Goal: Contribute content: Contribute content

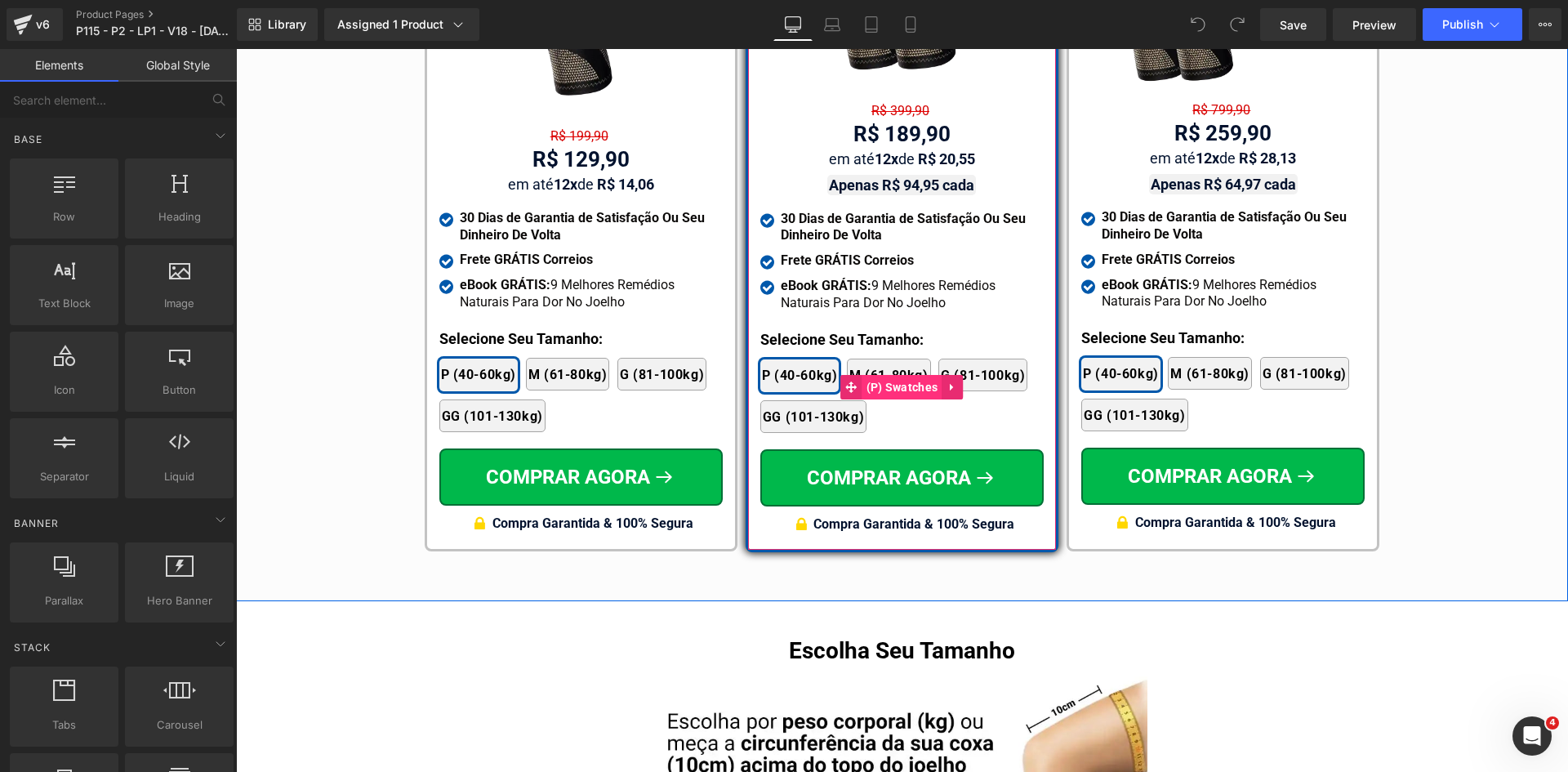
scroll to position [9690, 0]
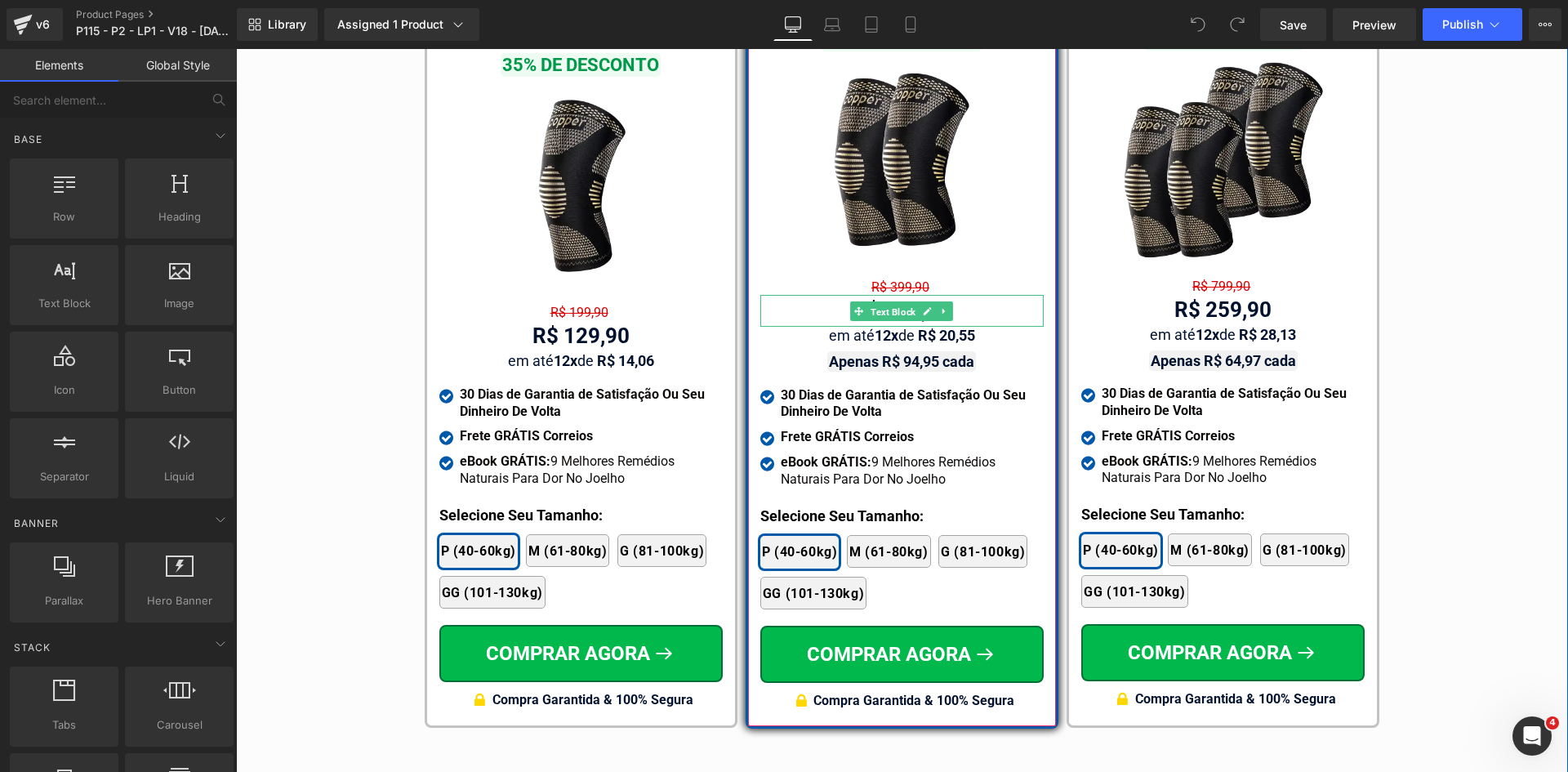
click at [892, 302] on span "Text Block" at bounding box center [893, 312] width 52 height 19
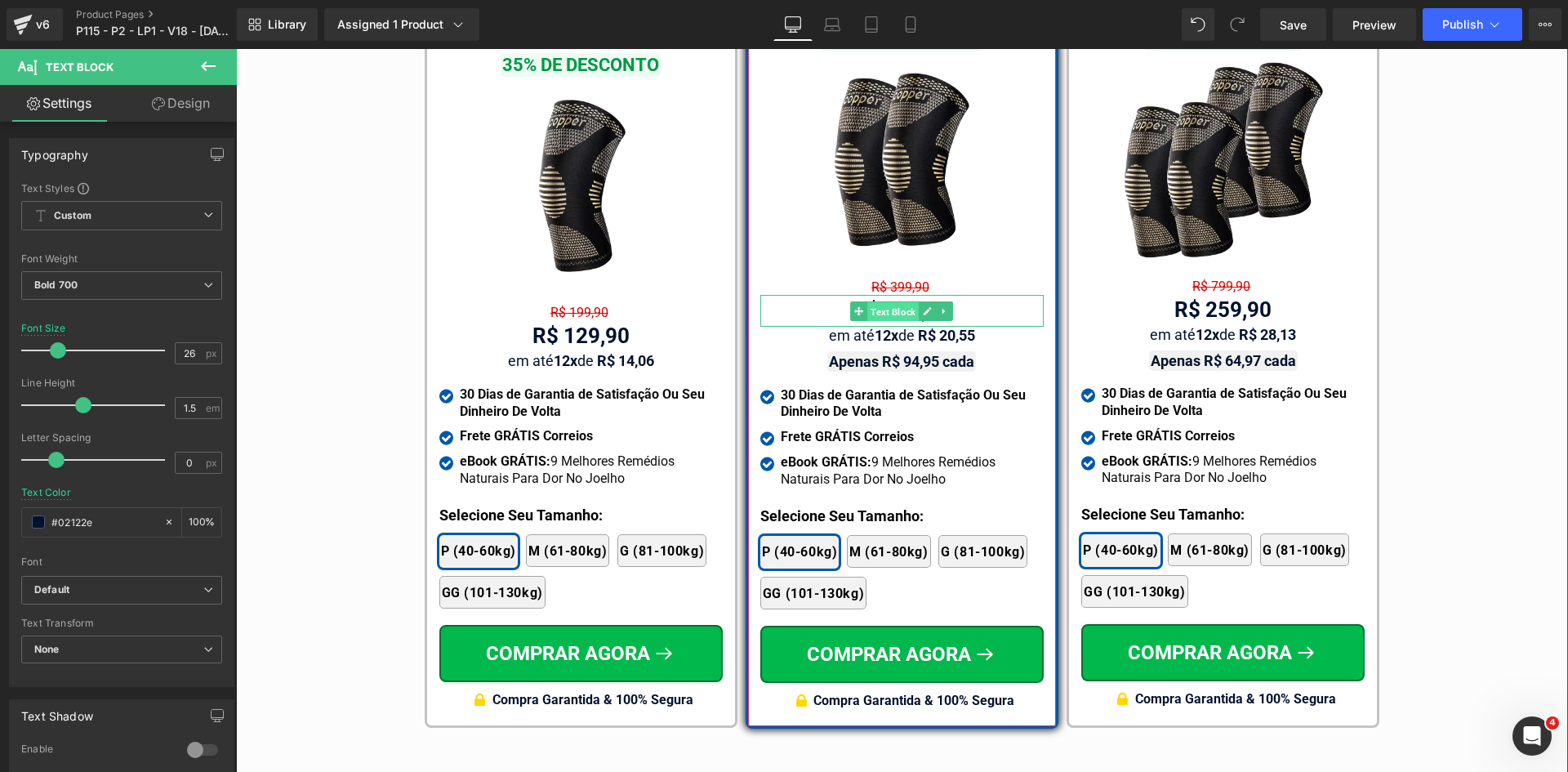
click at [893, 302] on span "Text Block" at bounding box center [893, 312] width 52 height 19
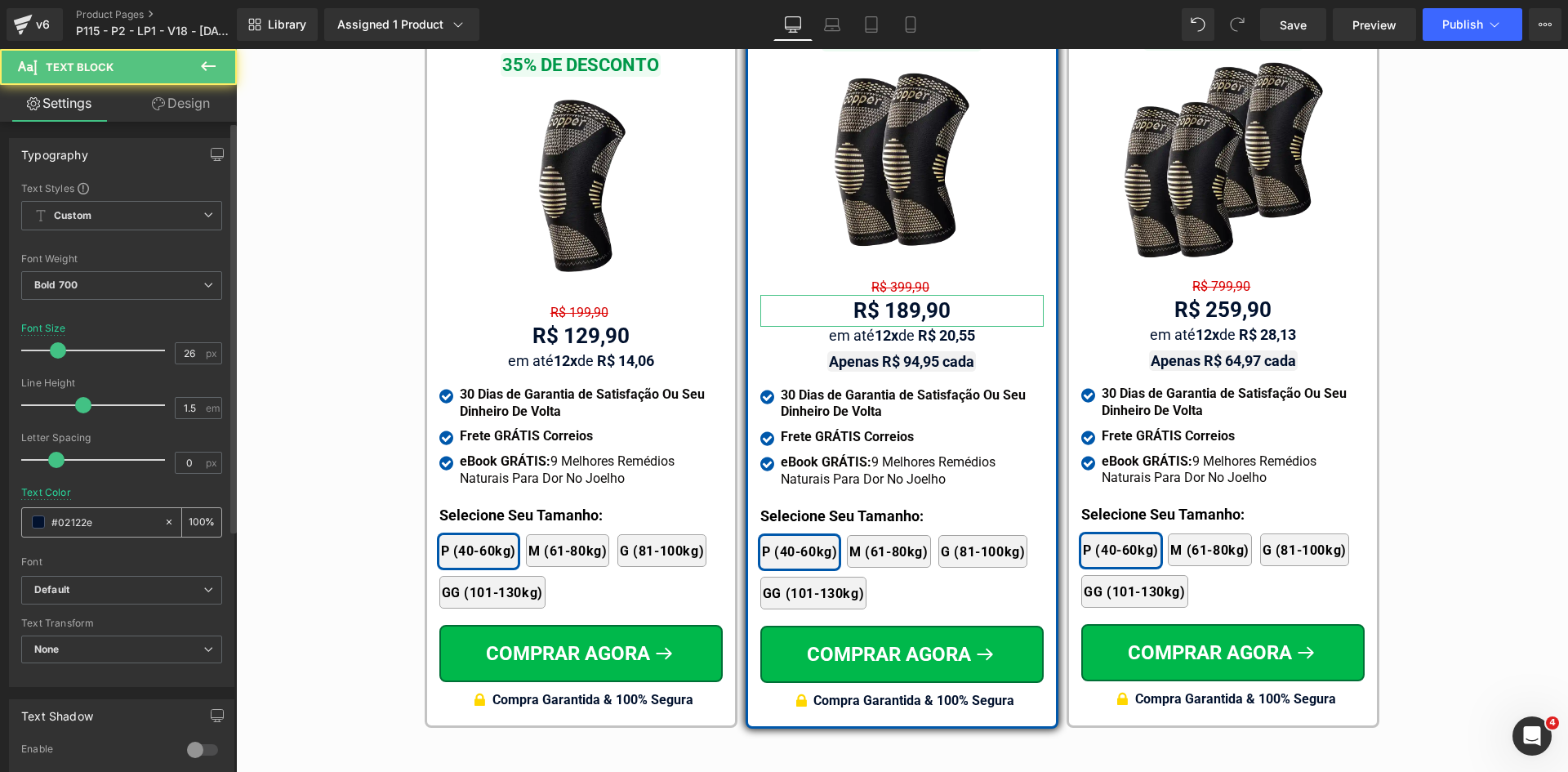
click at [101, 522] on input "#02122e" at bounding box center [104, 521] width 104 height 18
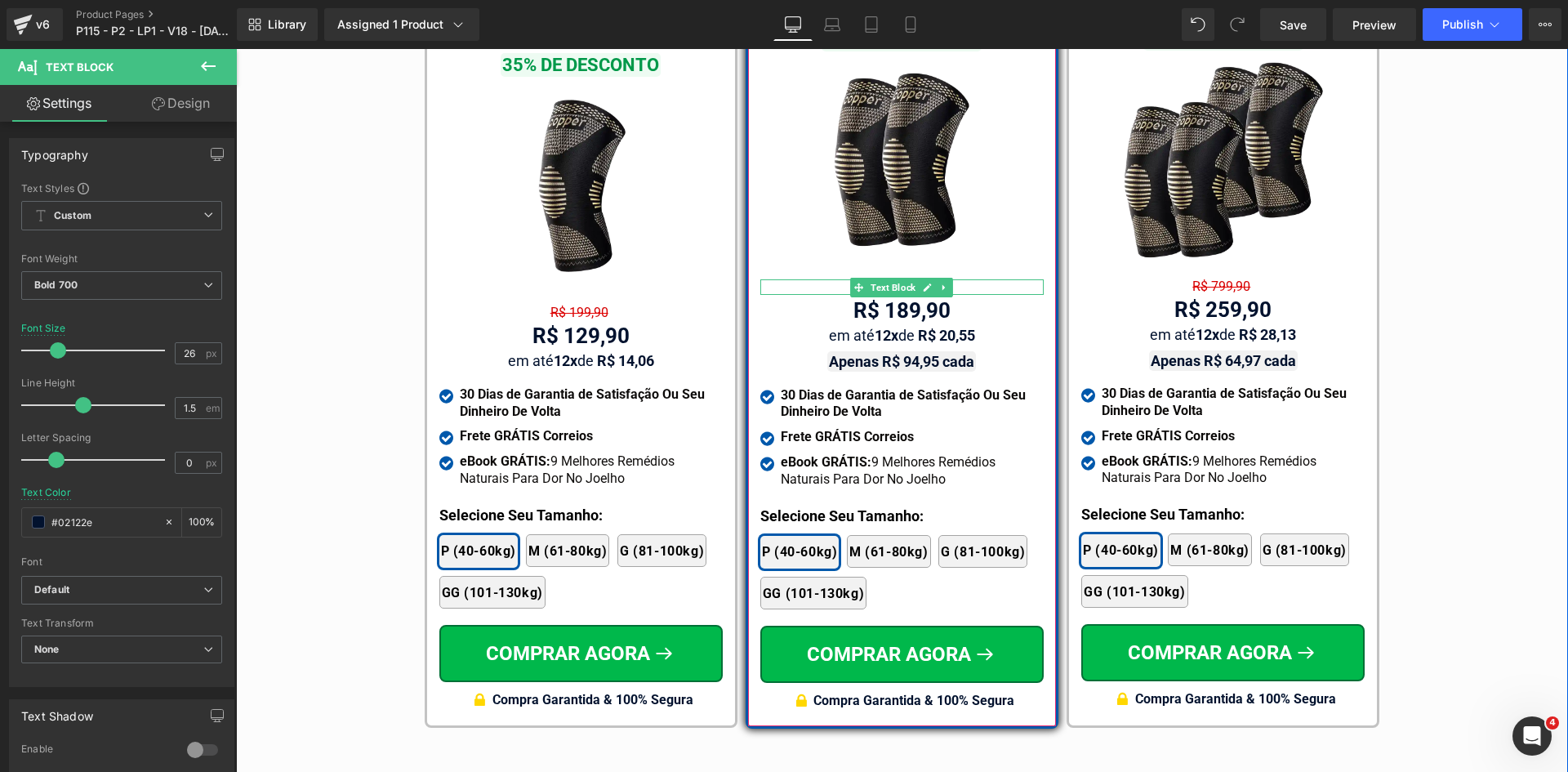
click at [894, 277] on span "Text Block" at bounding box center [893, 287] width 52 height 19
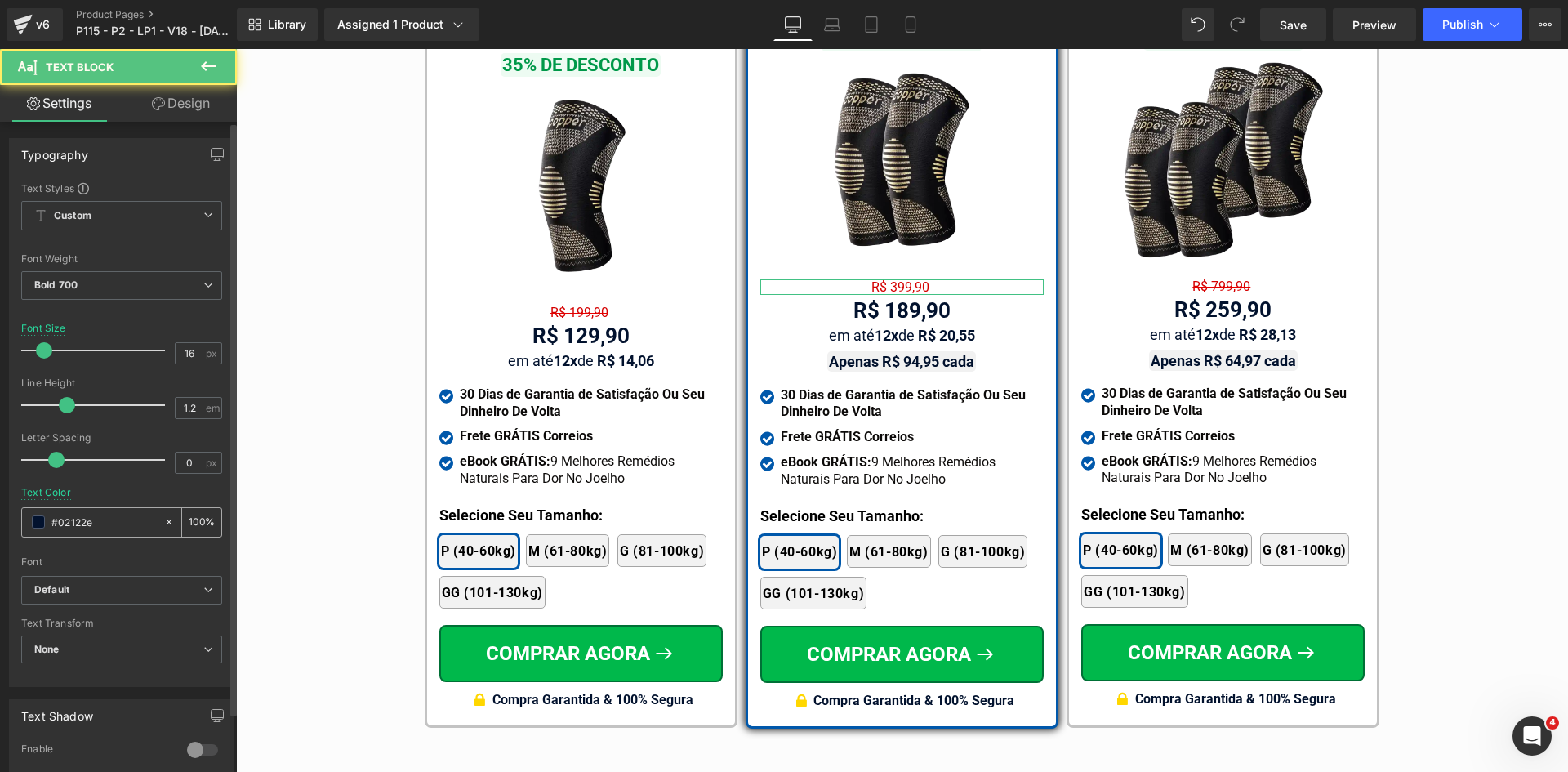
click at [85, 532] on div "#02122e" at bounding box center [92, 521] width 141 height 29
click at [87, 525] on input "#02122e" at bounding box center [104, 521] width 104 height 18
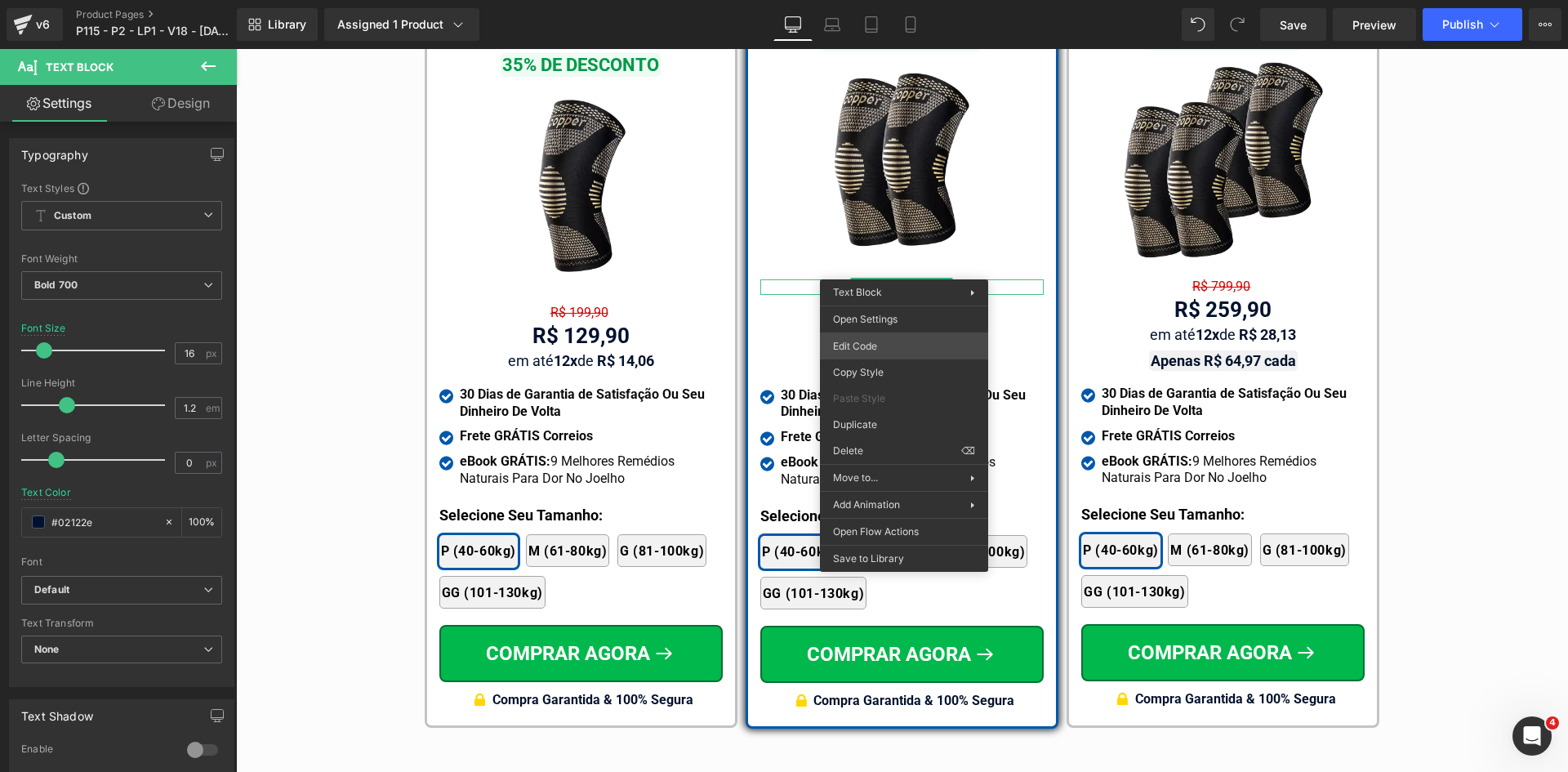
click at [883, 0] on div "Text Block You are previewing how the will restyle your page. You can not edit …" at bounding box center [784, 0] width 1568 height 0
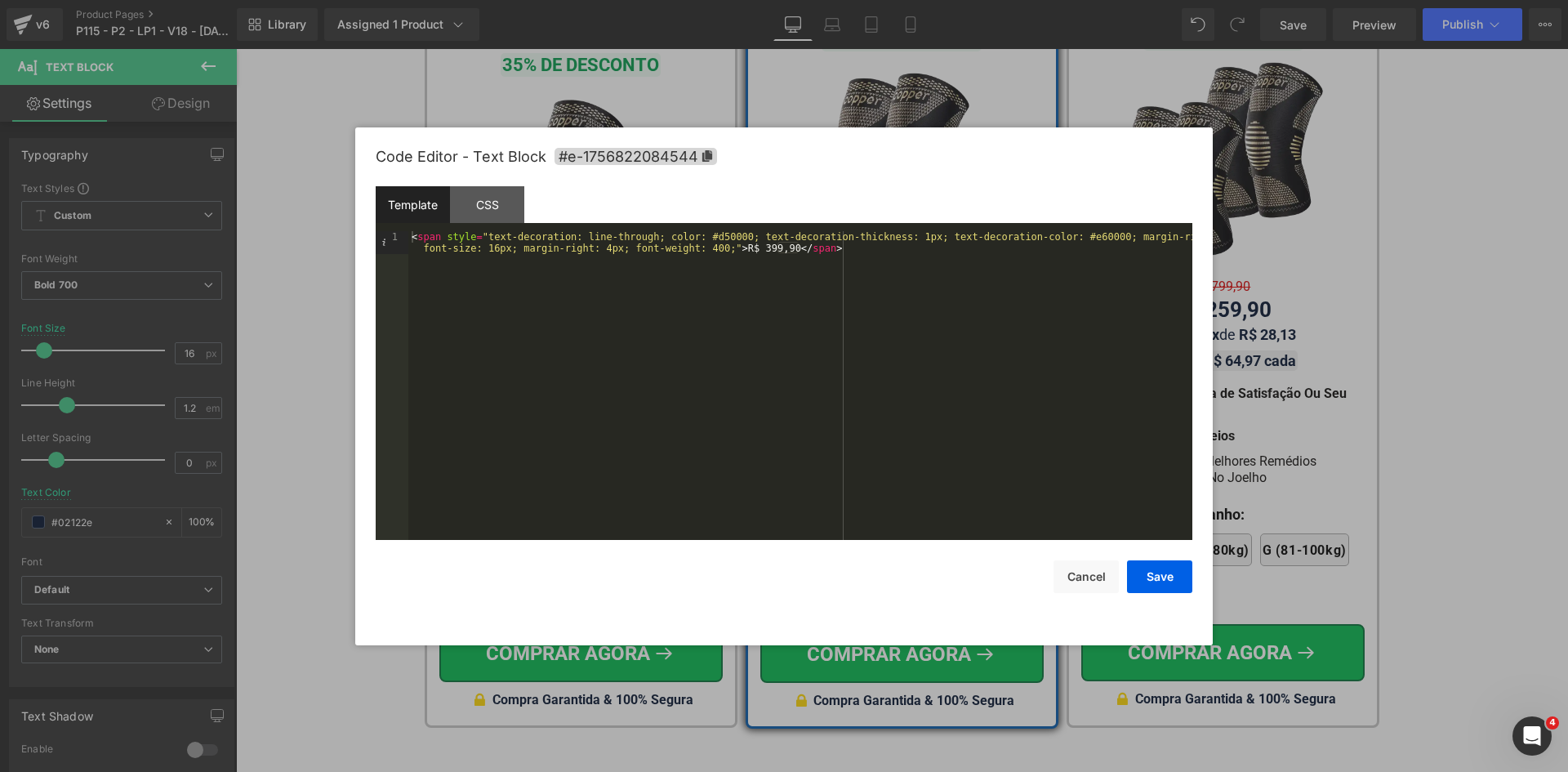
click at [717, 234] on div "< span style = "text-decoration: line-through; color: #d50000; text-decoration-…" at bounding box center [801, 408] width 784 height 354
click at [1152, 569] on button "Save" at bounding box center [1159, 576] width 66 height 32
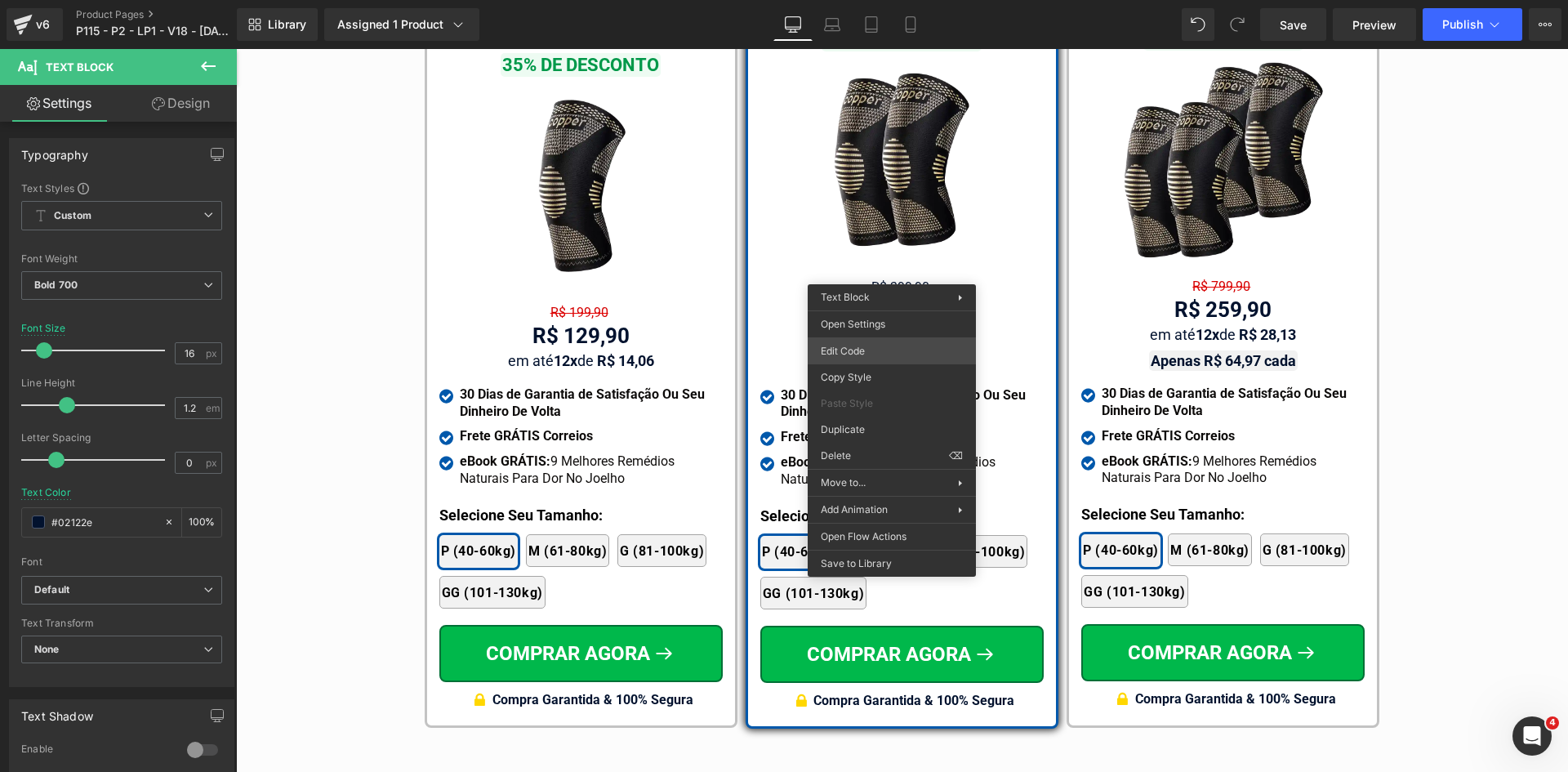
click at [877, 0] on div "Text Block You are previewing how the will restyle your page. You can not edit …" at bounding box center [784, 0] width 1568 height 0
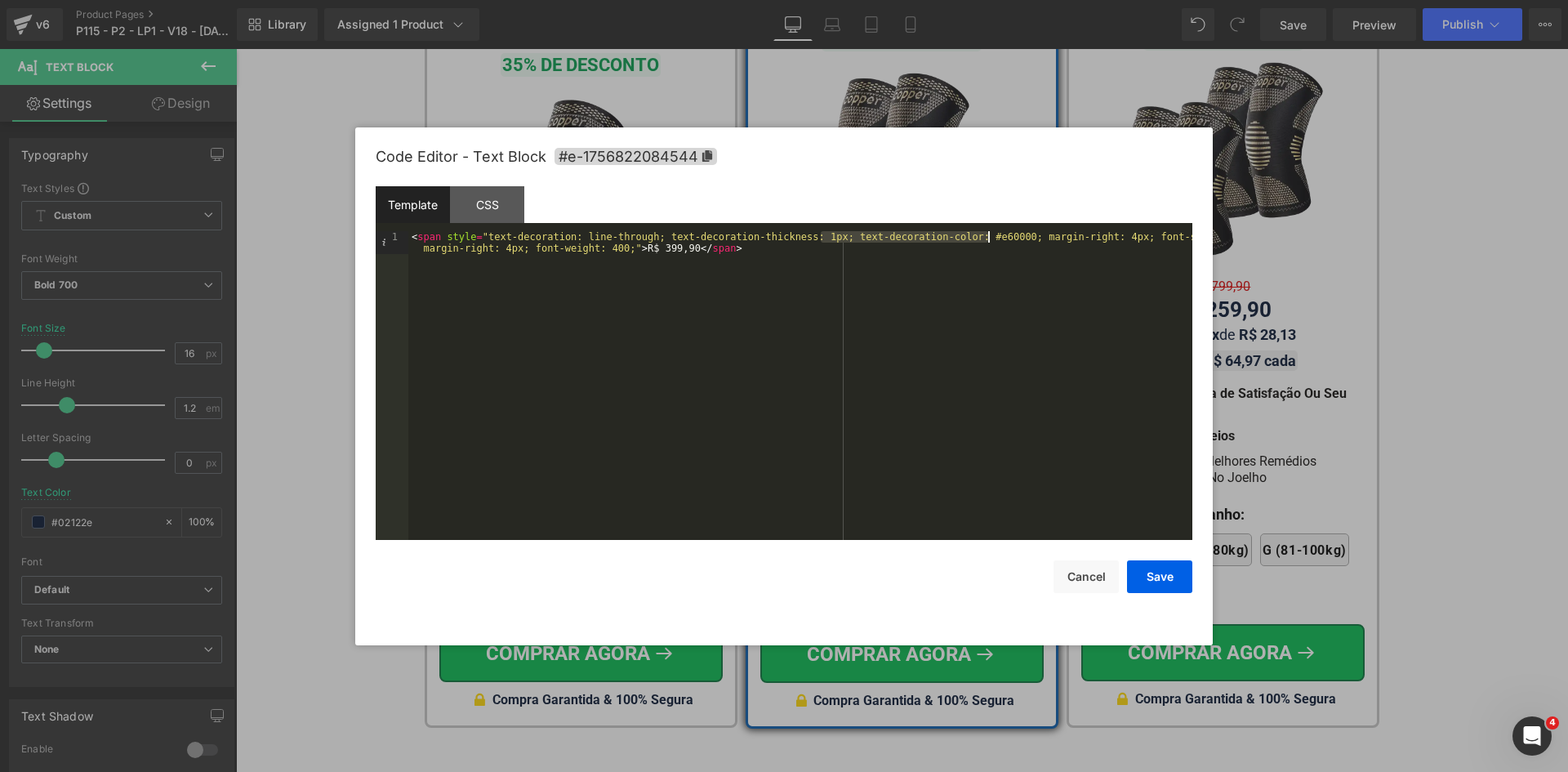
drag, startPoint x: 821, startPoint y: 235, endPoint x: 986, endPoint y: 236, distance: 165.0
click at [986, 236] on div "< span style = "text-decoration: line-through; text-decoration-thickness: 1px; …" at bounding box center [801, 408] width 784 height 354
click at [1144, 572] on button "Save" at bounding box center [1159, 576] width 66 height 32
click at [1181, 0] on div "Text Block You are previewing how the will restyle your page. You can not edit …" at bounding box center [784, 0] width 1568 height 0
drag, startPoint x: 727, startPoint y: 236, endPoint x: 654, endPoint y: 234, distance: 73.0
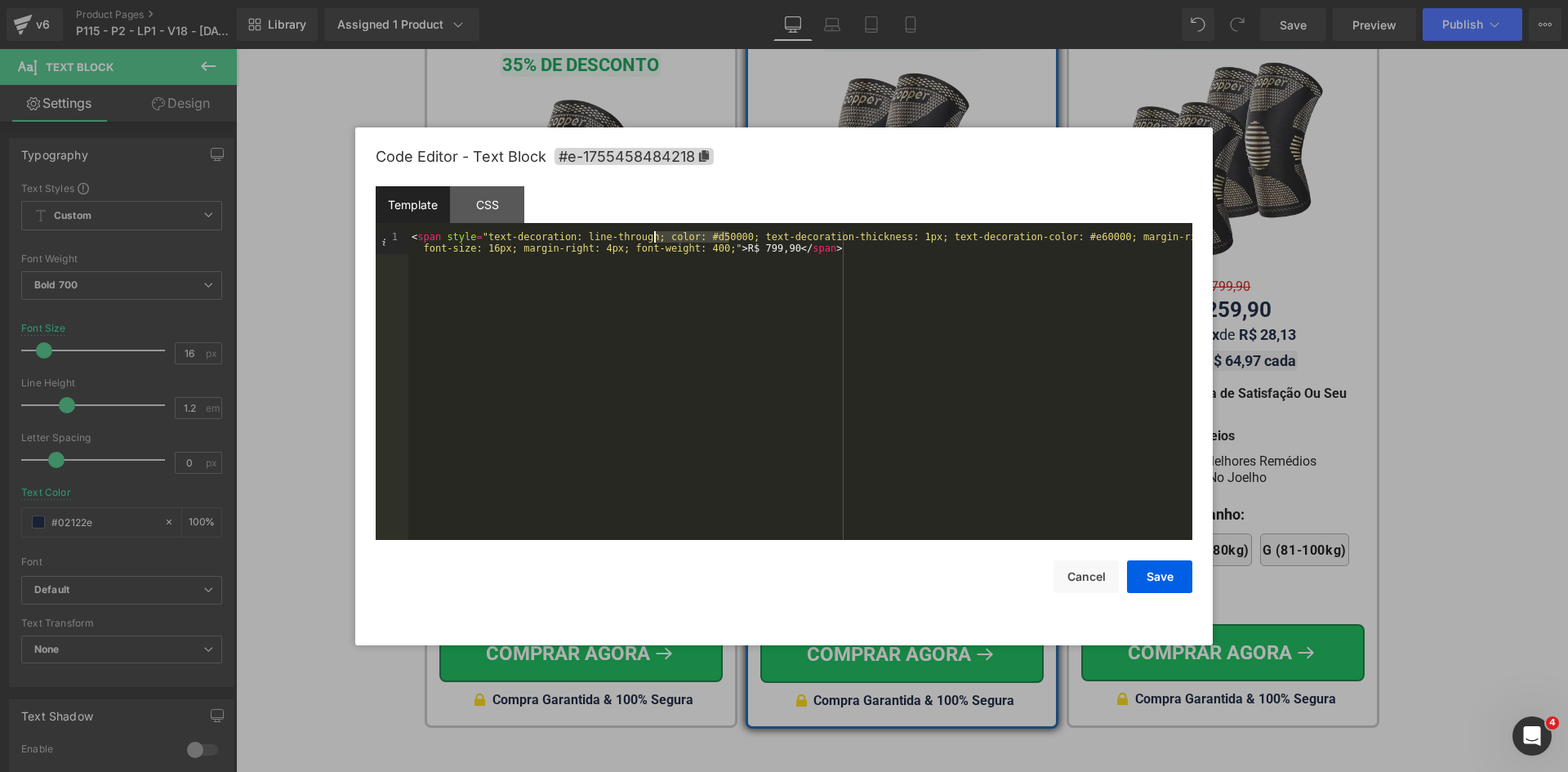
click at [654, 234] on div "< span style = "text-decoration: line-through; color: #d50000; text-decoration-…" at bounding box center [801, 408] width 784 height 354
drag, startPoint x: 986, startPoint y: 236, endPoint x: 821, endPoint y: 235, distance: 165.0
click at [821, 235] on div "< span style = "text-decoration: line-through; text-decoration-thickness: 1px; …" at bounding box center [801, 408] width 784 height 354
click at [1171, 588] on button "Save" at bounding box center [1159, 576] width 66 height 32
click at [564, 0] on div "Text Block You are previewing how the will restyle your page. You can not edit …" at bounding box center [784, 0] width 1568 height 0
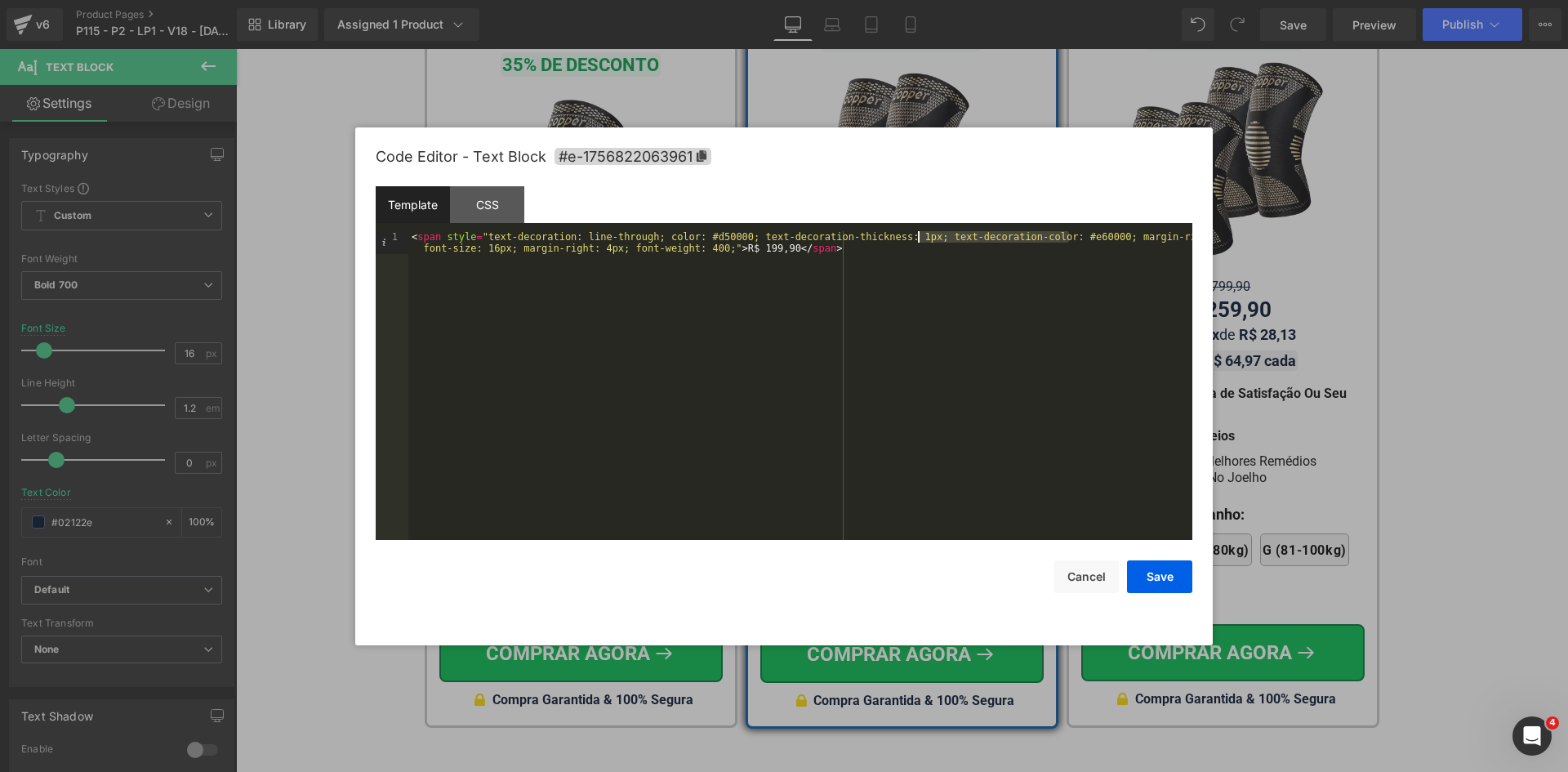
drag, startPoint x: 1072, startPoint y: 236, endPoint x: 909, endPoint y: 238, distance: 163.0
click at [910, 238] on div "< span style = "text-decoration: line-through; color: #d50000; text-decoration-…" at bounding box center [801, 408] width 784 height 354
click at [915, 242] on div "< span style = "text-decoration: line-through; color: #d50000; text-decoration-…" at bounding box center [801, 408] width 784 height 354
click at [913, 235] on div "< span style = "text-decoration: line-through; color: #d50000; text-decoration-…" at bounding box center [801, 408] width 784 height 354
drag, startPoint x: 729, startPoint y: 236, endPoint x: 650, endPoint y: 234, distance: 79.0
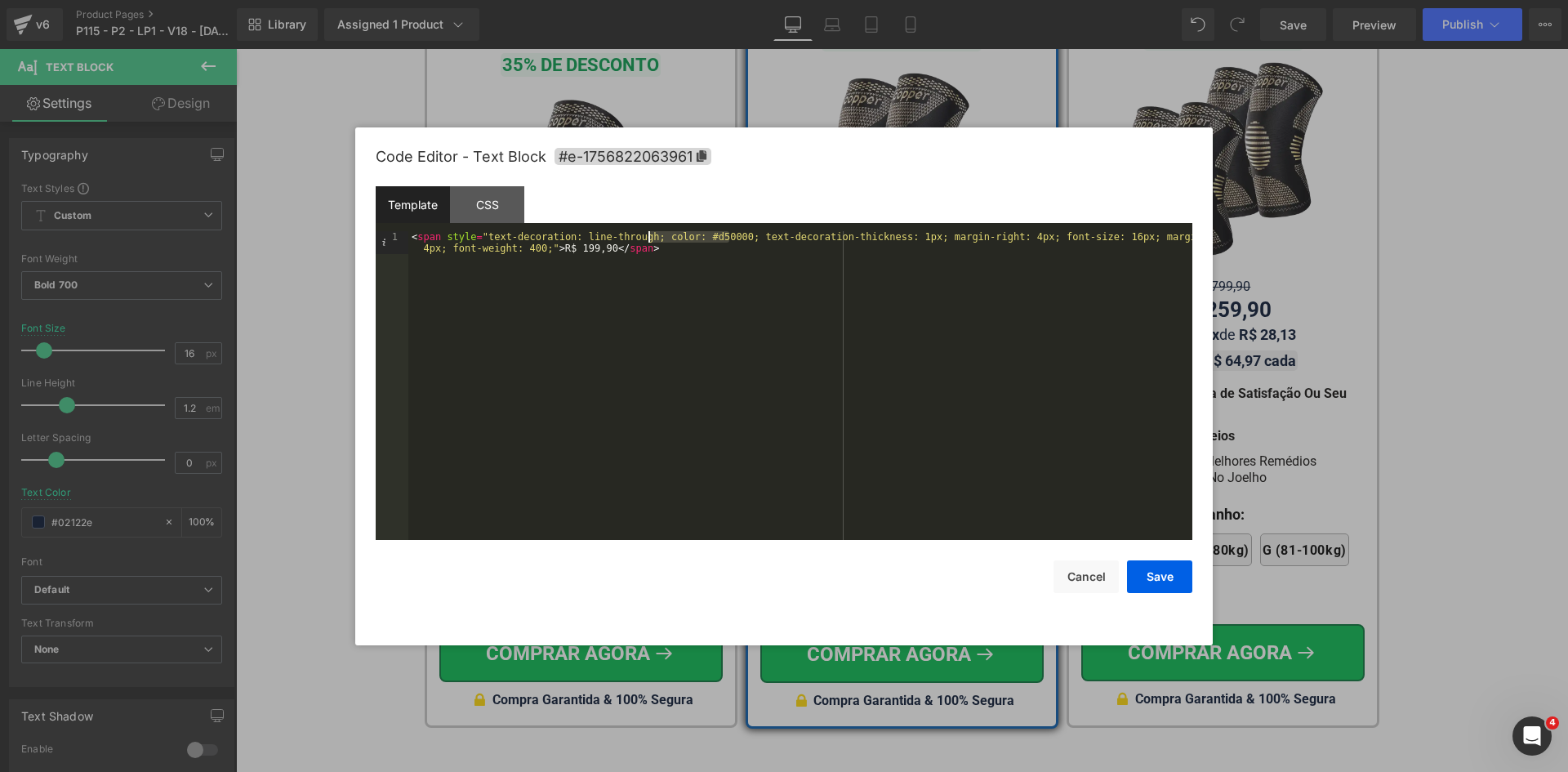
click at [650, 234] on div "< span style = "text-decoration: line-through; color: #d50000; text-decoration-…" at bounding box center [801, 408] width 784 height 354
click at [1180, 576] on button "Save" at bounding box center [1159, 576] width 66 height 32
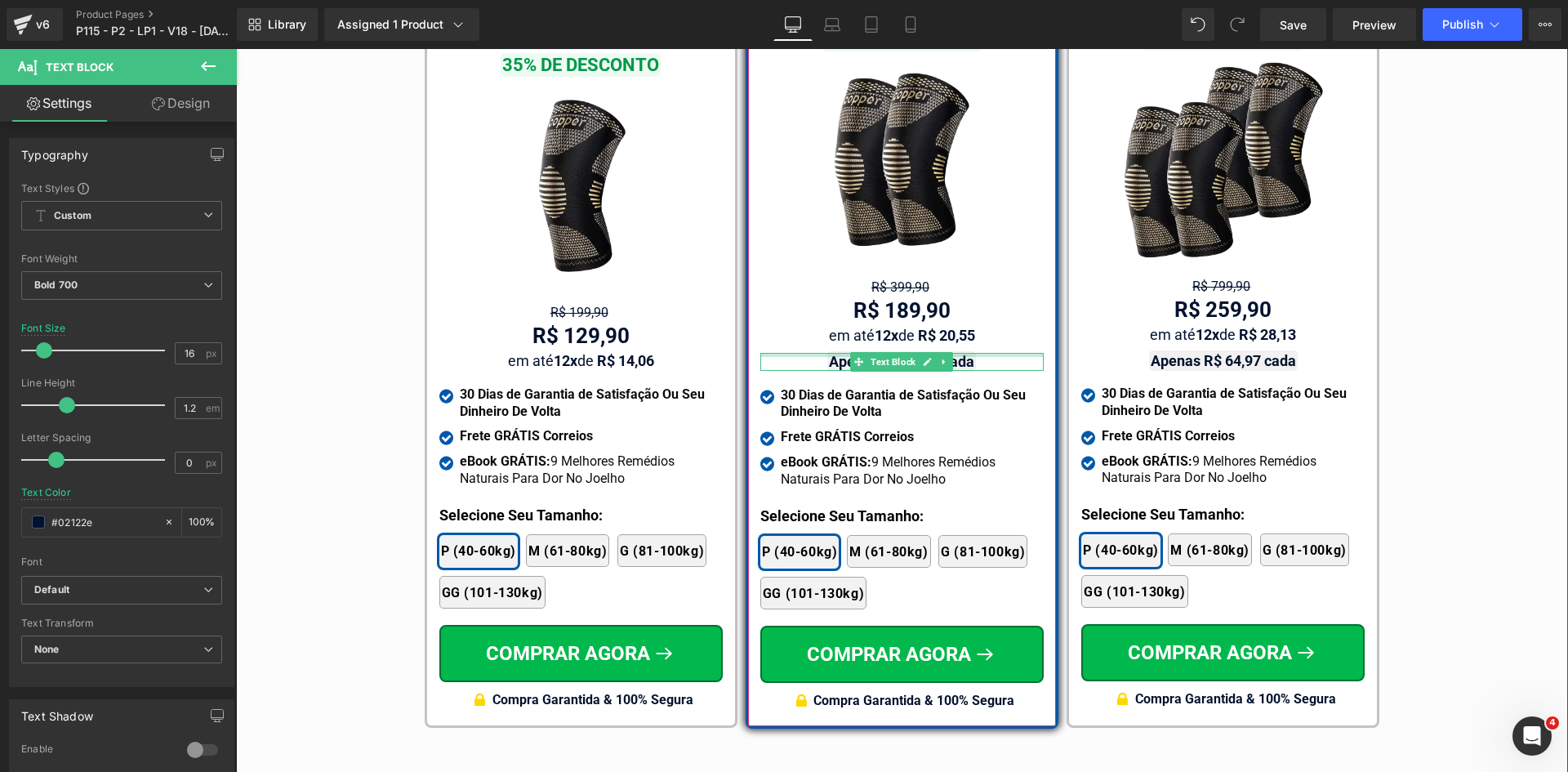
scroll to position [9364, 0]
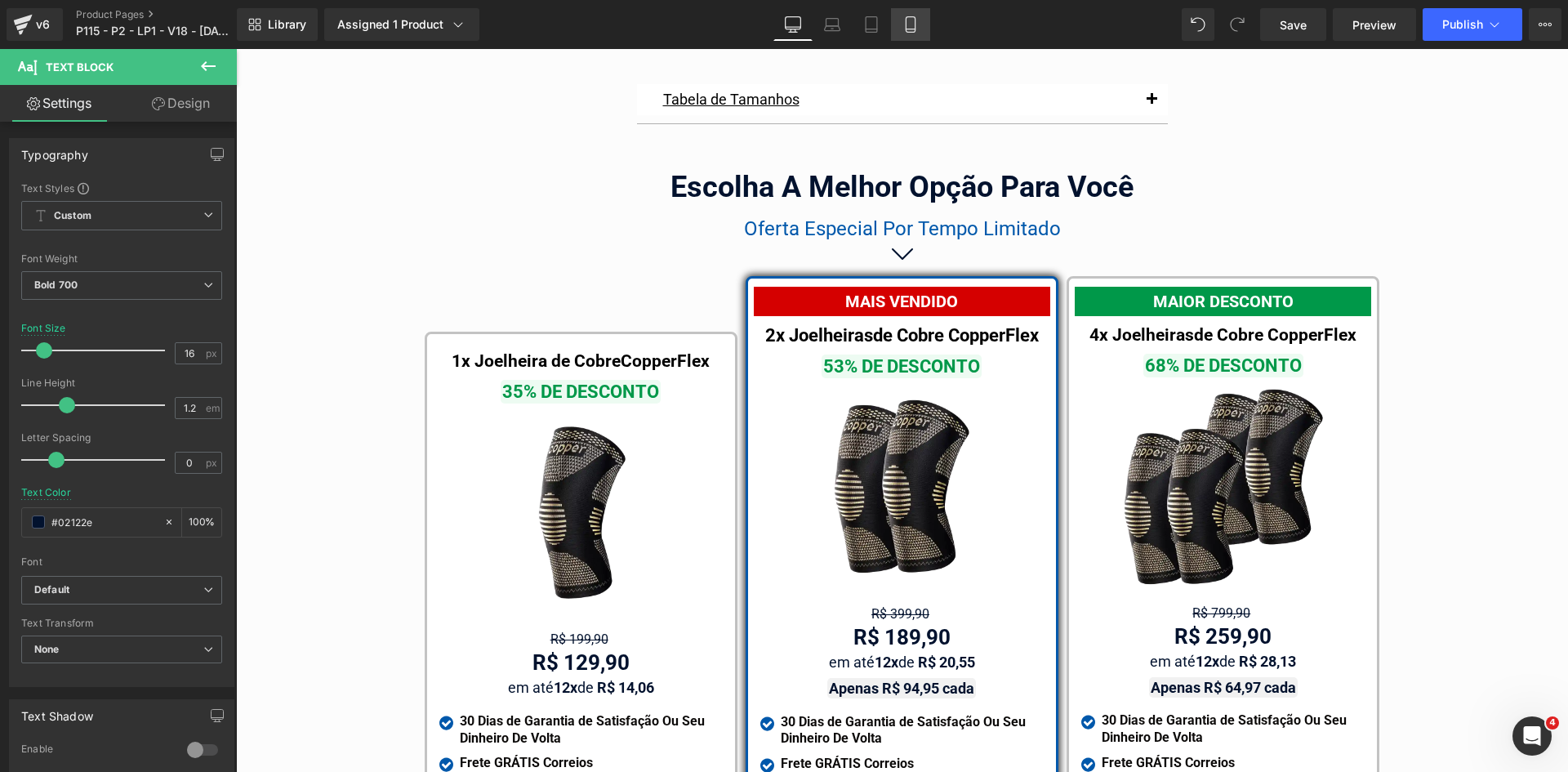
click at [914, 31] on icon at bounding box center [911, 25] width 9 height 16
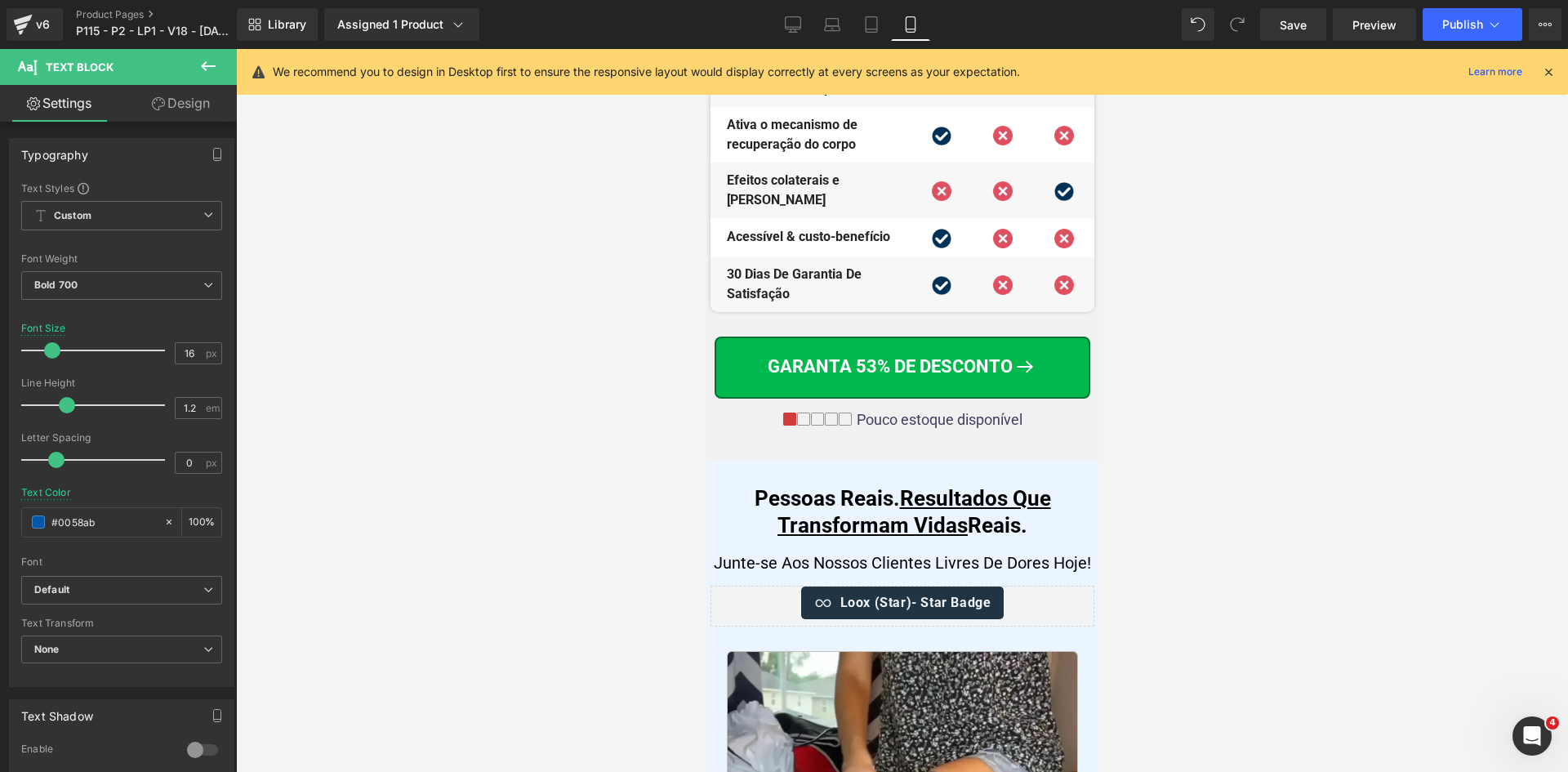
scroll to position [0, 0]
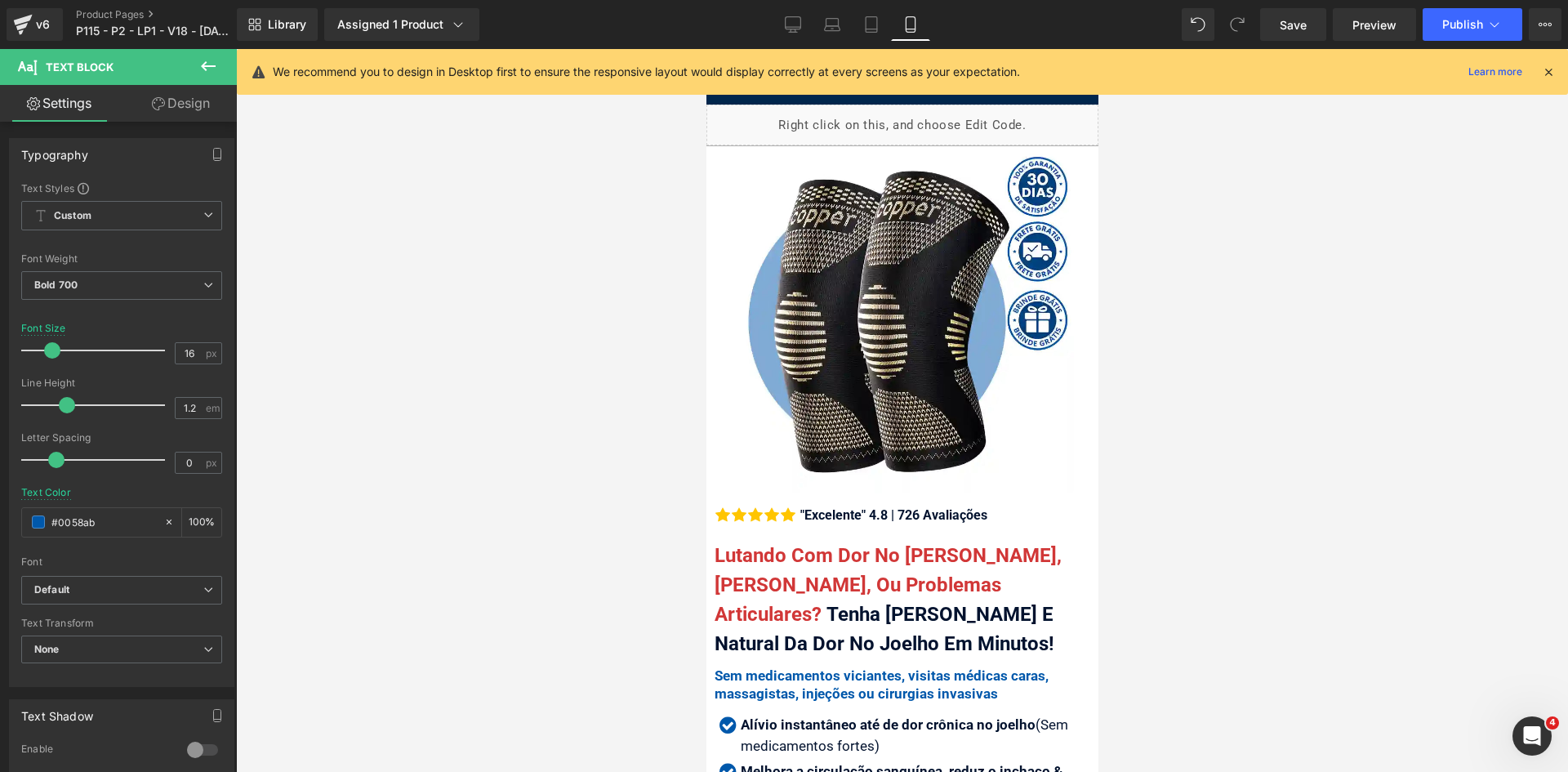
click at [1556, 71] on div "We recommend you to design in Desktop first to ensure the responsive layout wou…" at bounding box center [902, 71] width 1331 height 45
click at [1550, 69] on icon at bounding box center [1549, 72] width 15 height 15
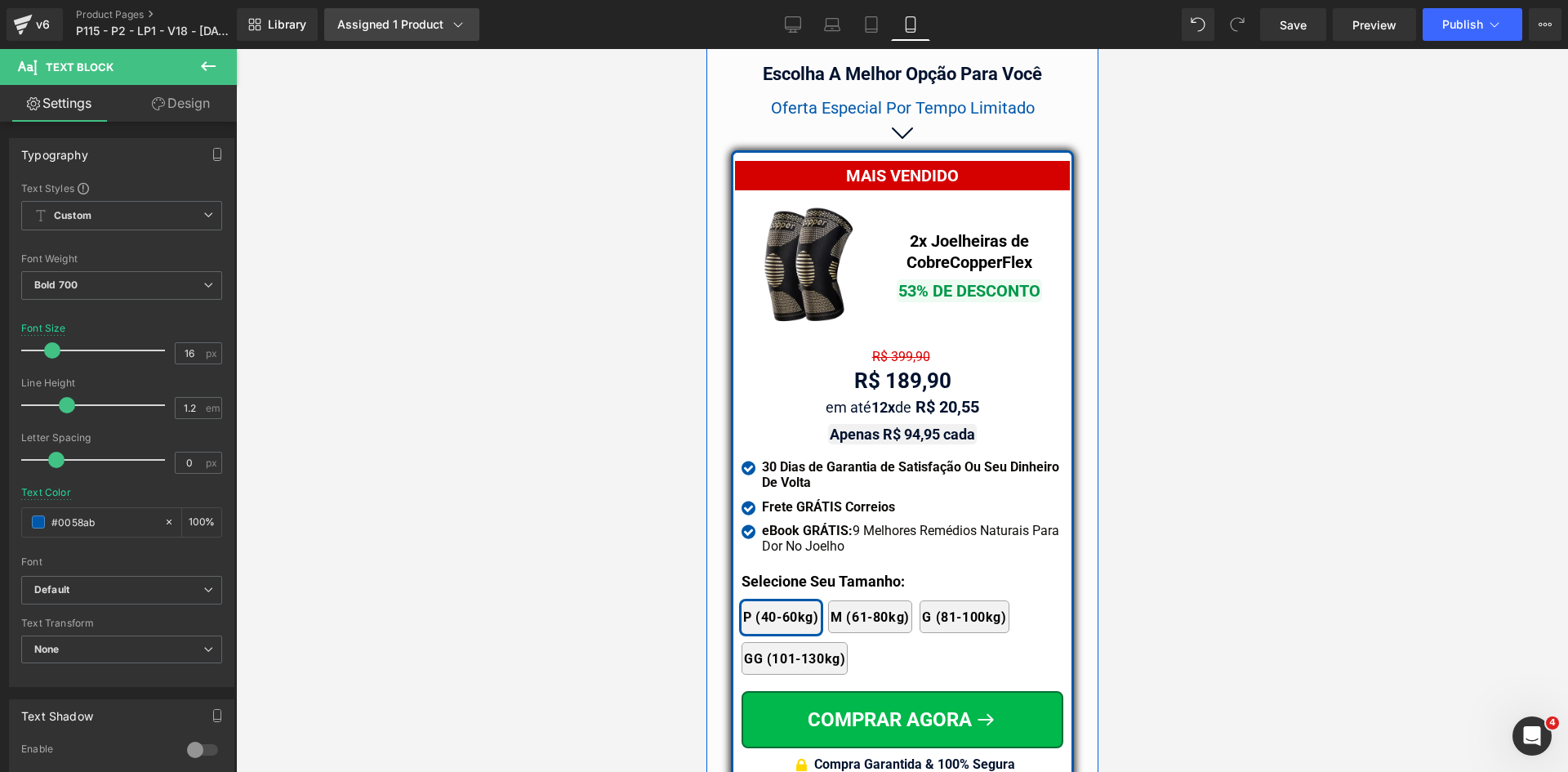
scroll to position [14183, 0]
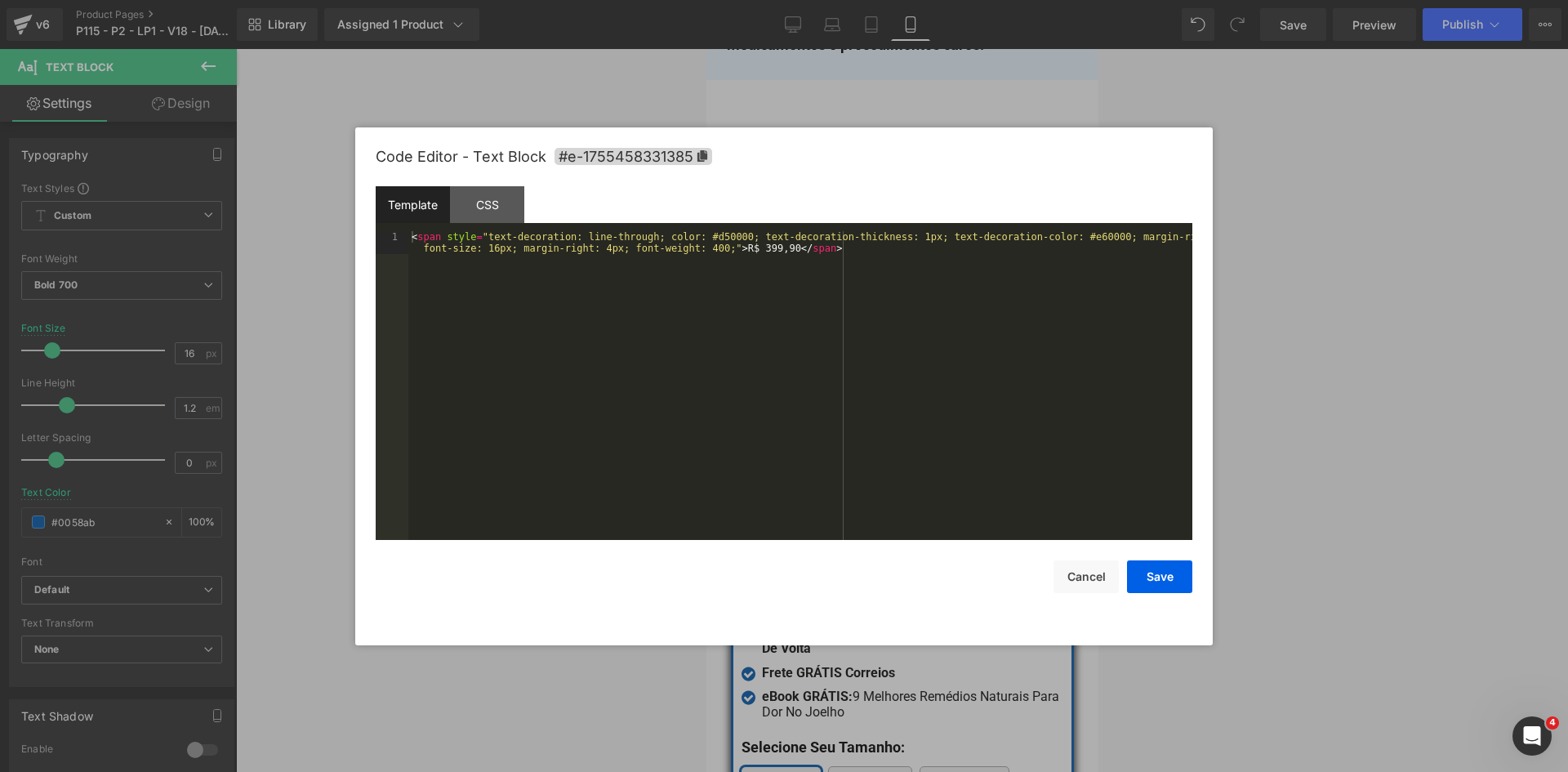
click at [871, 0] on div "Text Block You are previewing how the will restyle your page. You can not edit …" at bounding box center [784, 0] width 1568 height 0
click at [713, 237] on div "< span style = "text-decoration: line-through; color: #d50000; text-decoration-…" at bounding box center [801, 408] width 784 height 354
drag, startPoint x: 820, startPoint y: 238, endPoint x: 987, endPoint y: 238, distance: 167.0
click at [987, 238] on div "< span style = "text-decoration: line-through; text-decoration-thickness: 1px; …" at bounding box center [801, 408] width 784 height 354
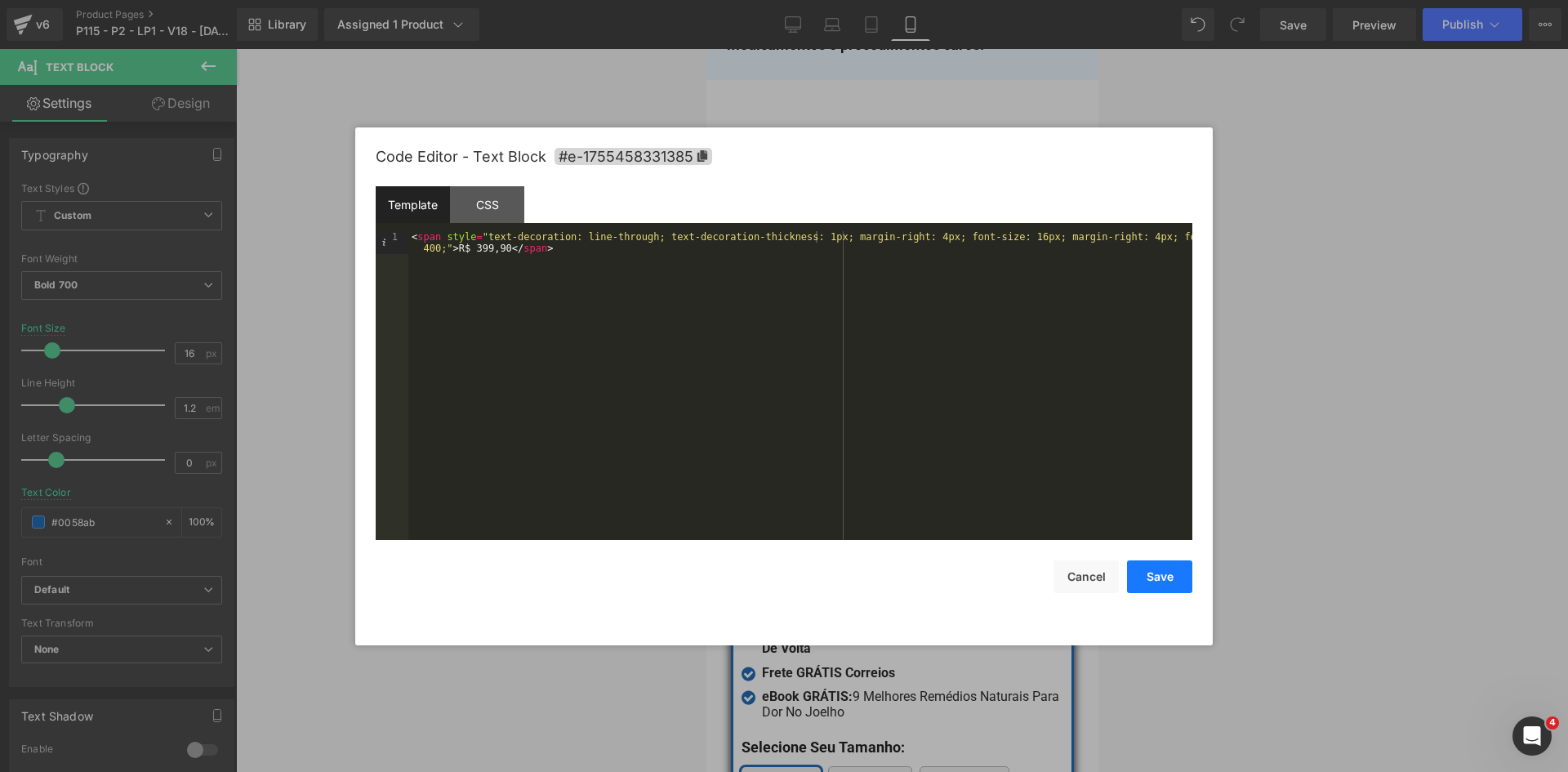
click at [1158, 569] on button "Save" at bounding box center [1159, 576] width 66 height 32
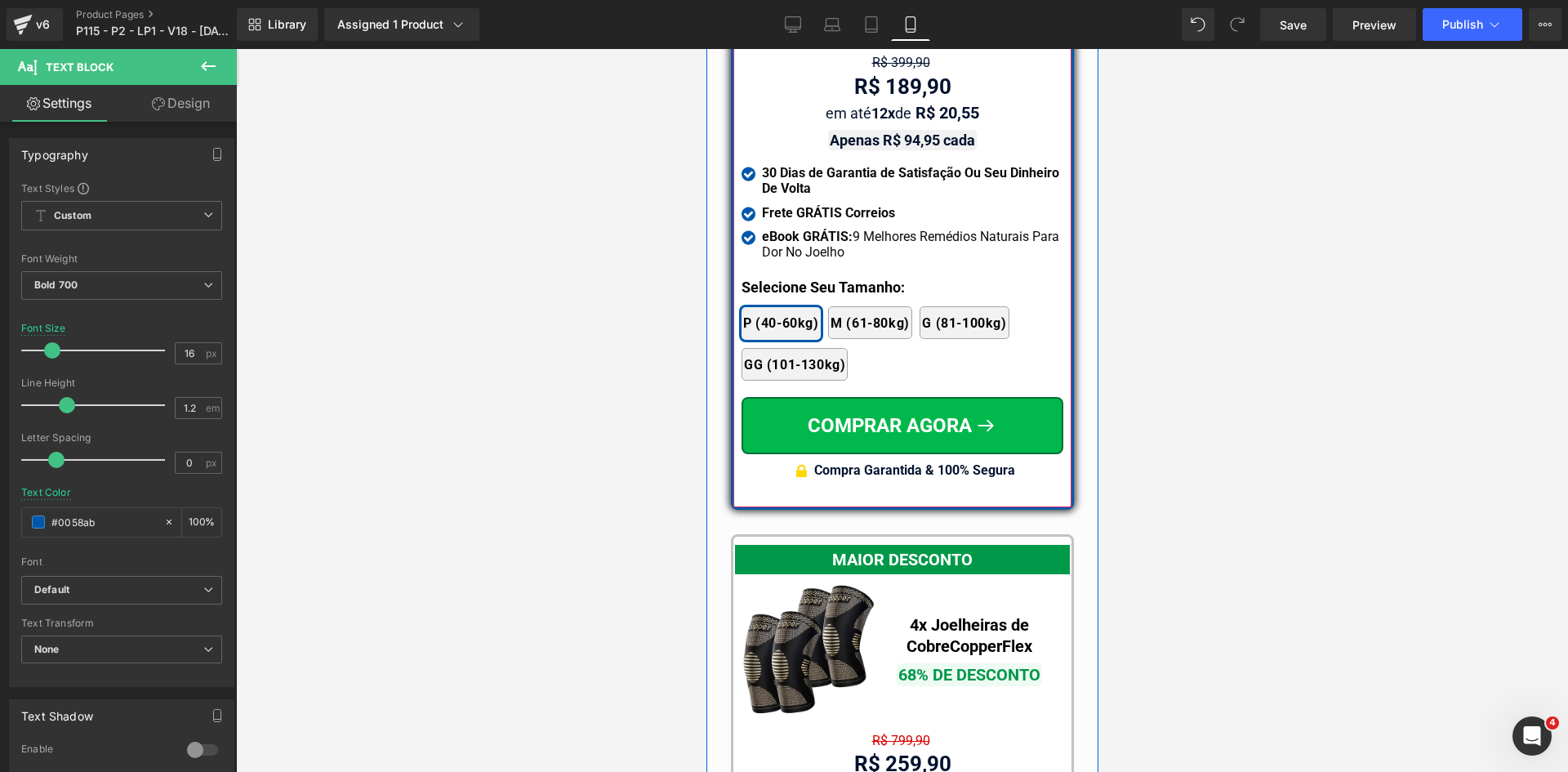
scroll to position [14754, 0]
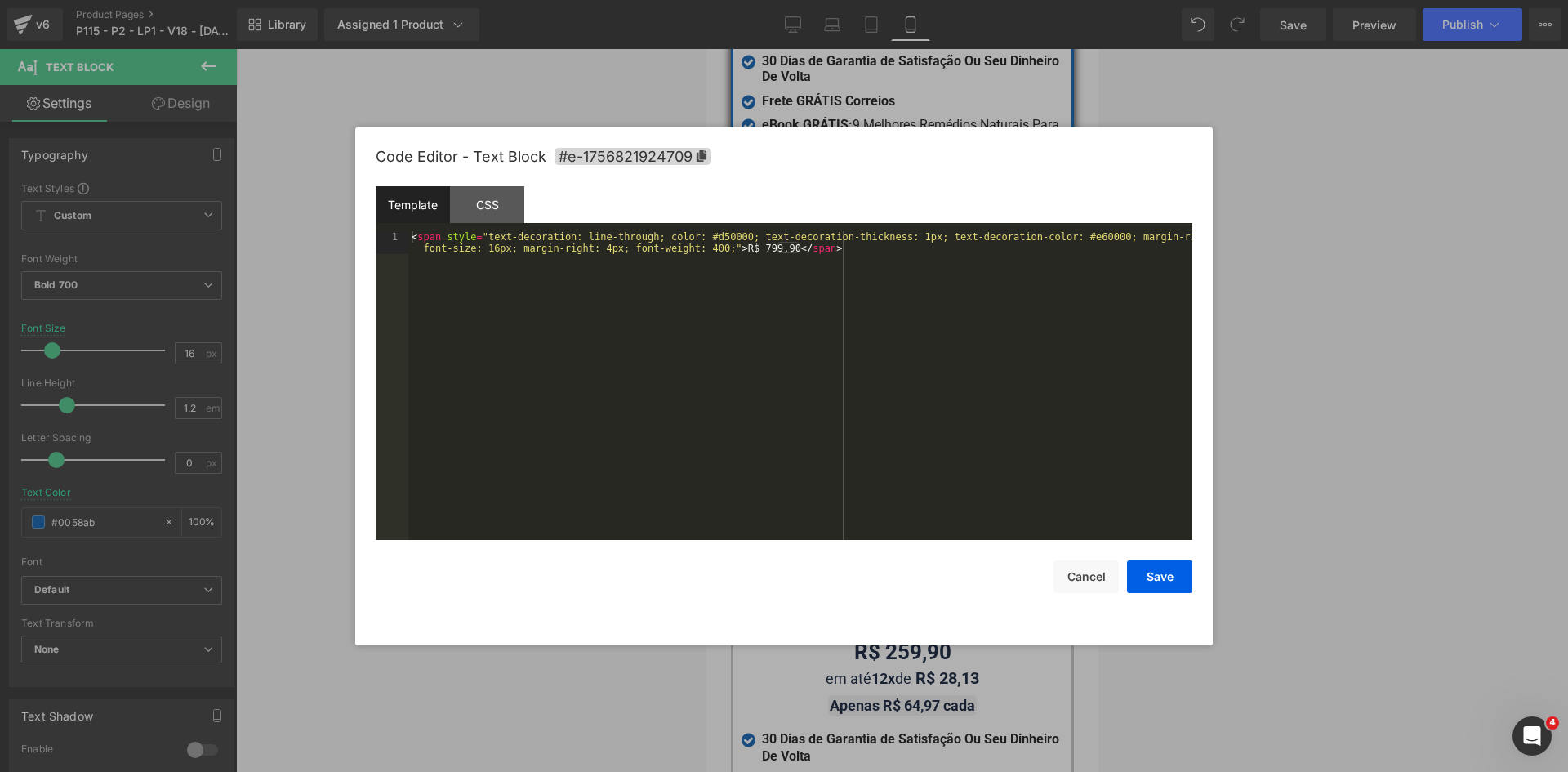
click at [879, 0] on div "Text Block You are previewing how the will restyle your page. You can not edit …" at bounding box center [784, 0] width 1568 height 0
drag, startPoint x: 729, startPoint y: 237, endPoint x: 648, endPoint y: 235, distance: 81.0
click at [648, 235] on div "< span style = "text-decoration: line-through; color: #d50000; text-decoration-…" at bounding box center [801, 408] width 784 height 354
drag, startPoint x: 990, startPoint y: 232, endPoint x: 821, endPoint y: 235, distance: 169.0
click at [821, 235] on div "< span style = "text-decoration: line-through; text-decoration-thickness: 1px; …" at bounding box center [801, 408] width 784 height 354
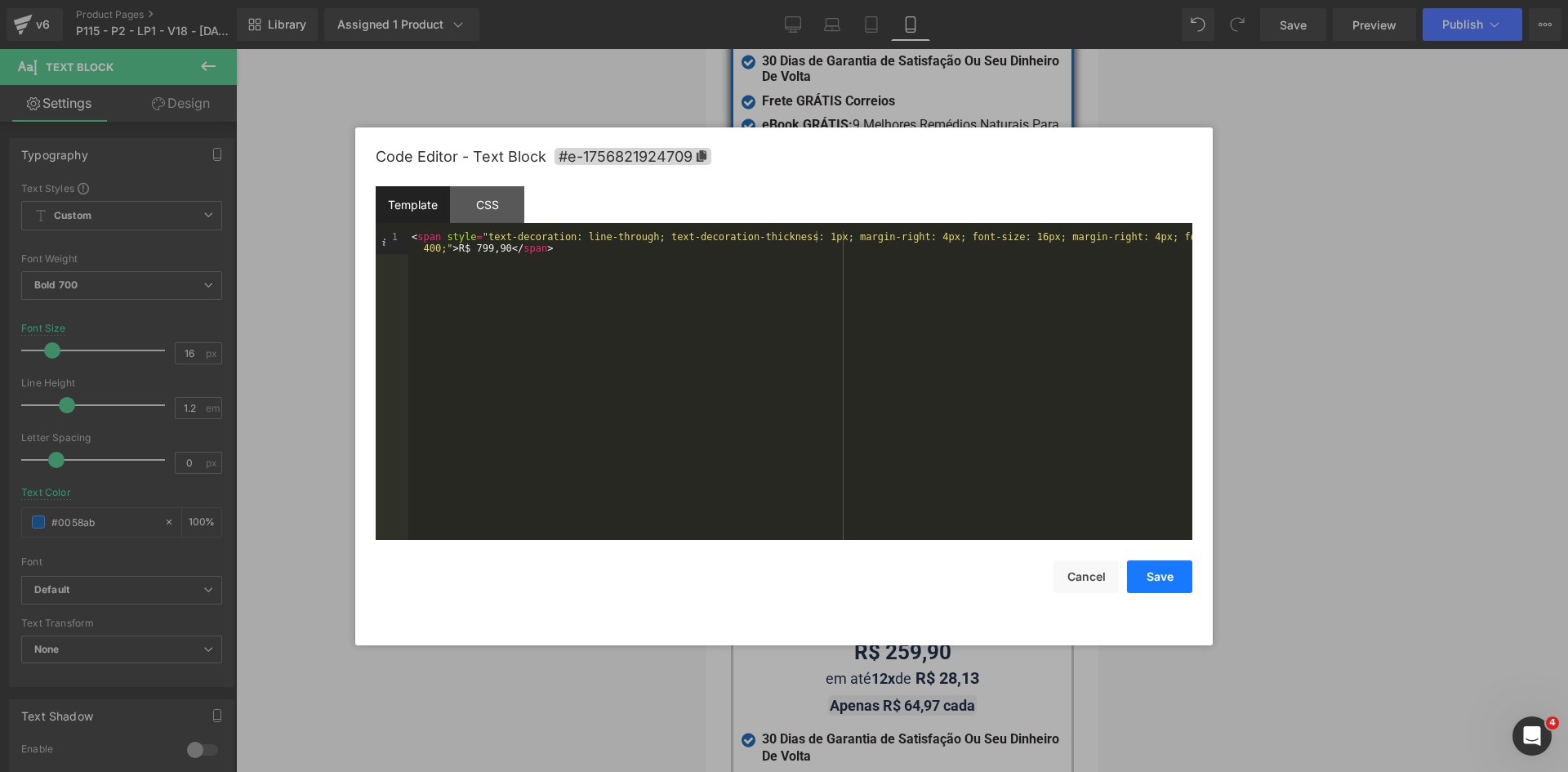
click at [1153, 570] on button "Save" at bounding box center [1159, 576] width 66 height 32
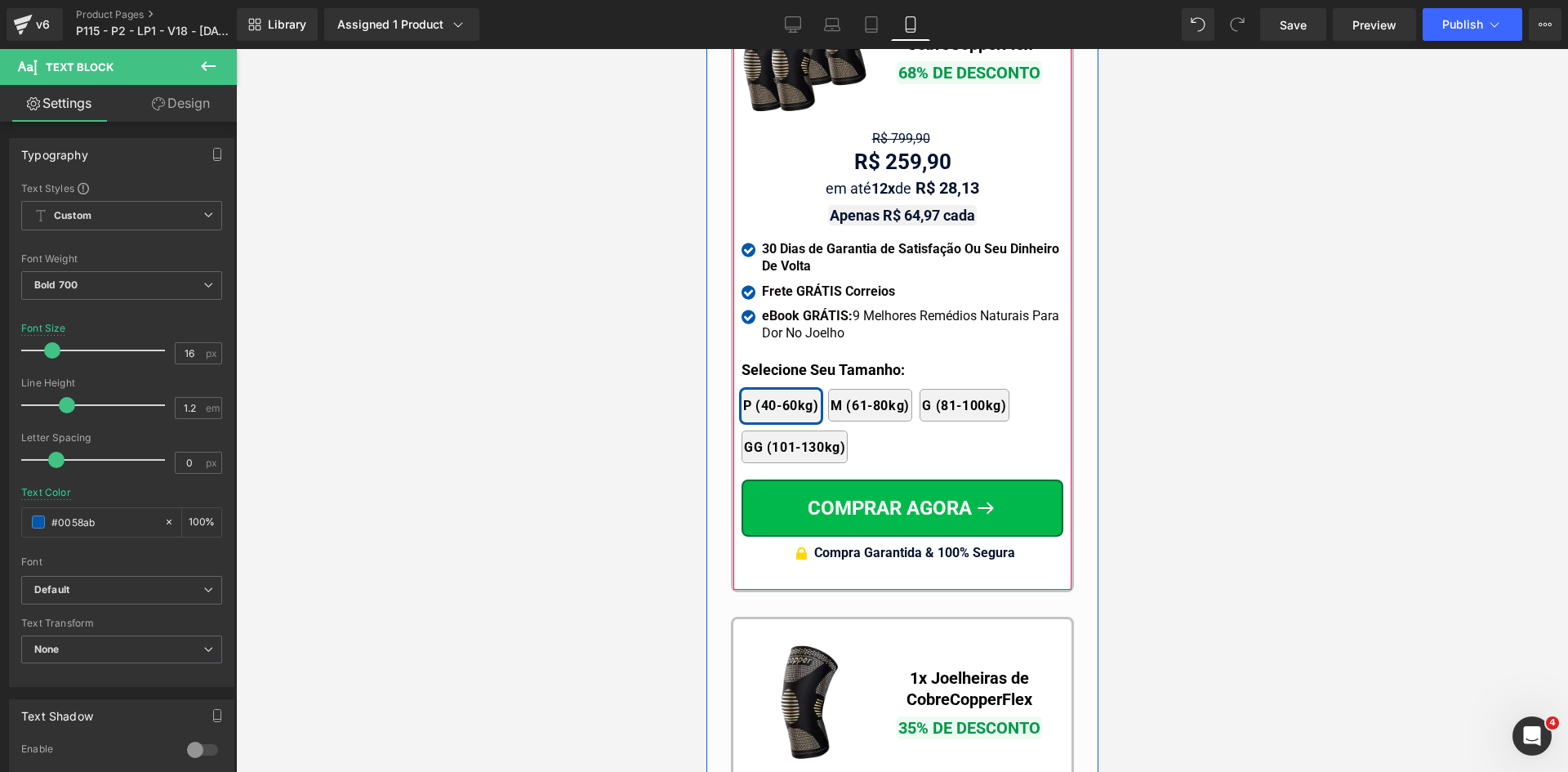
scroll to position [15570, 0]
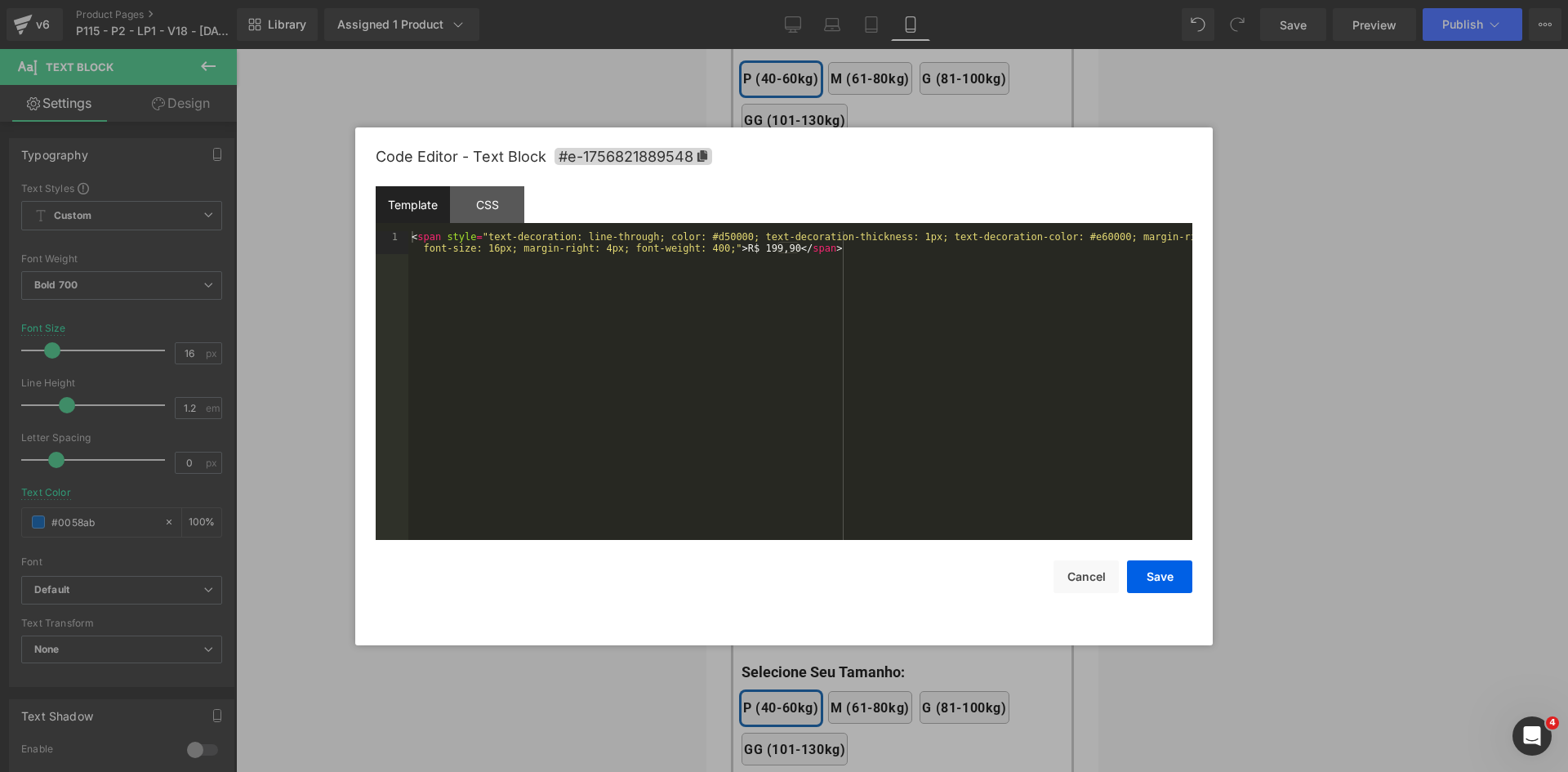
click at [874, 0] on div "Text Block You are previewing how the will restyle your page. You can not edit …" at bounding box center [784, 0] width 1568 height 0
drag, startPoint x: 1072, startPoint y: 235, endPoint x: 913, endPoint y: 245, distance: 159.3
click at [913, 245] on div "< span style = "text-decoration: line-through; color: #d50000; text-decoration-…" at bounding box center [801, 408] width 784 height 354
drag, startPoint x: 909, startPoint y: 241, endPoint x: 1073, endPoint y: 239, distance: 164.0
click at [1073, 239] on div "< span style = "text-decoration: line-through; color: #d50000; text-decoration-…" at bounding box center [801, 408] width 784 height 354
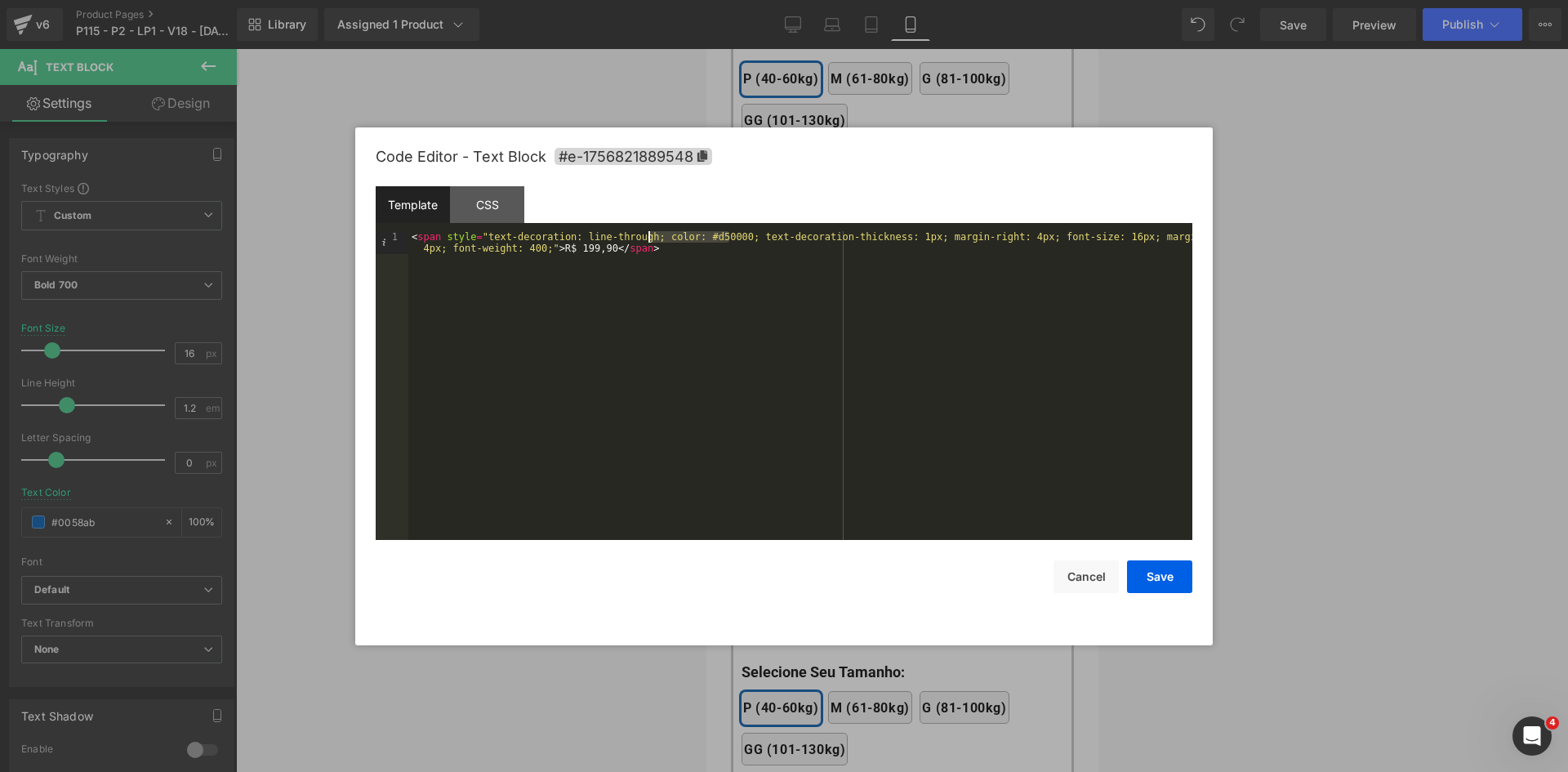
drag, startPoint x: 728, startPoint y: 234, endPoint x: 650, endPoint y: 231, distance: 78.1
click at [650, 231] on div "< span style = "text-decoration: line-through; color: #d50000; text-decoration-…" at bounding box center [801, 408] width 784 height 354
click at [1180, 571] on button "Save" at bounding box center [1159, 576] width 66 height 32
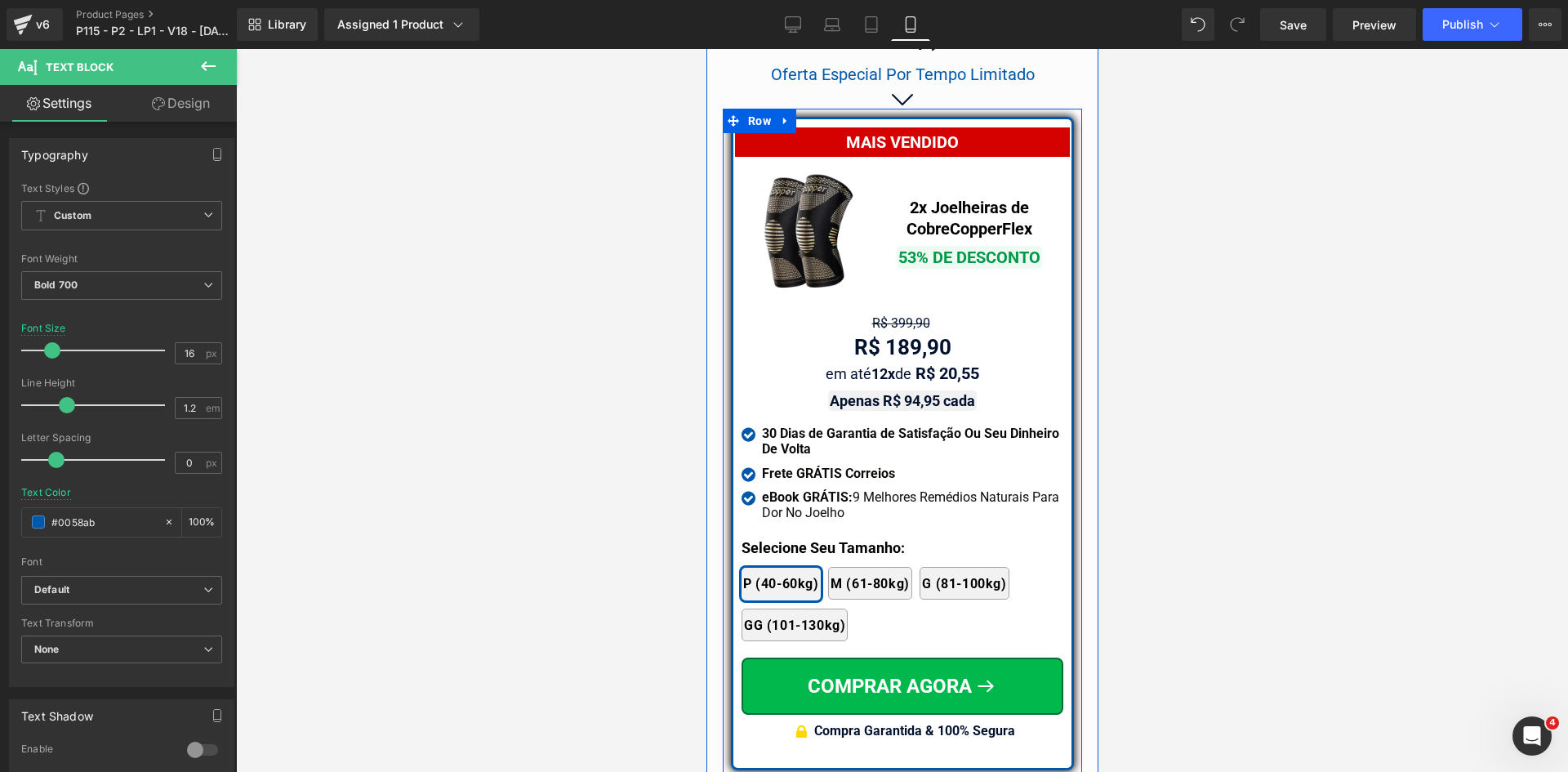
scroll to position [14183, 0]
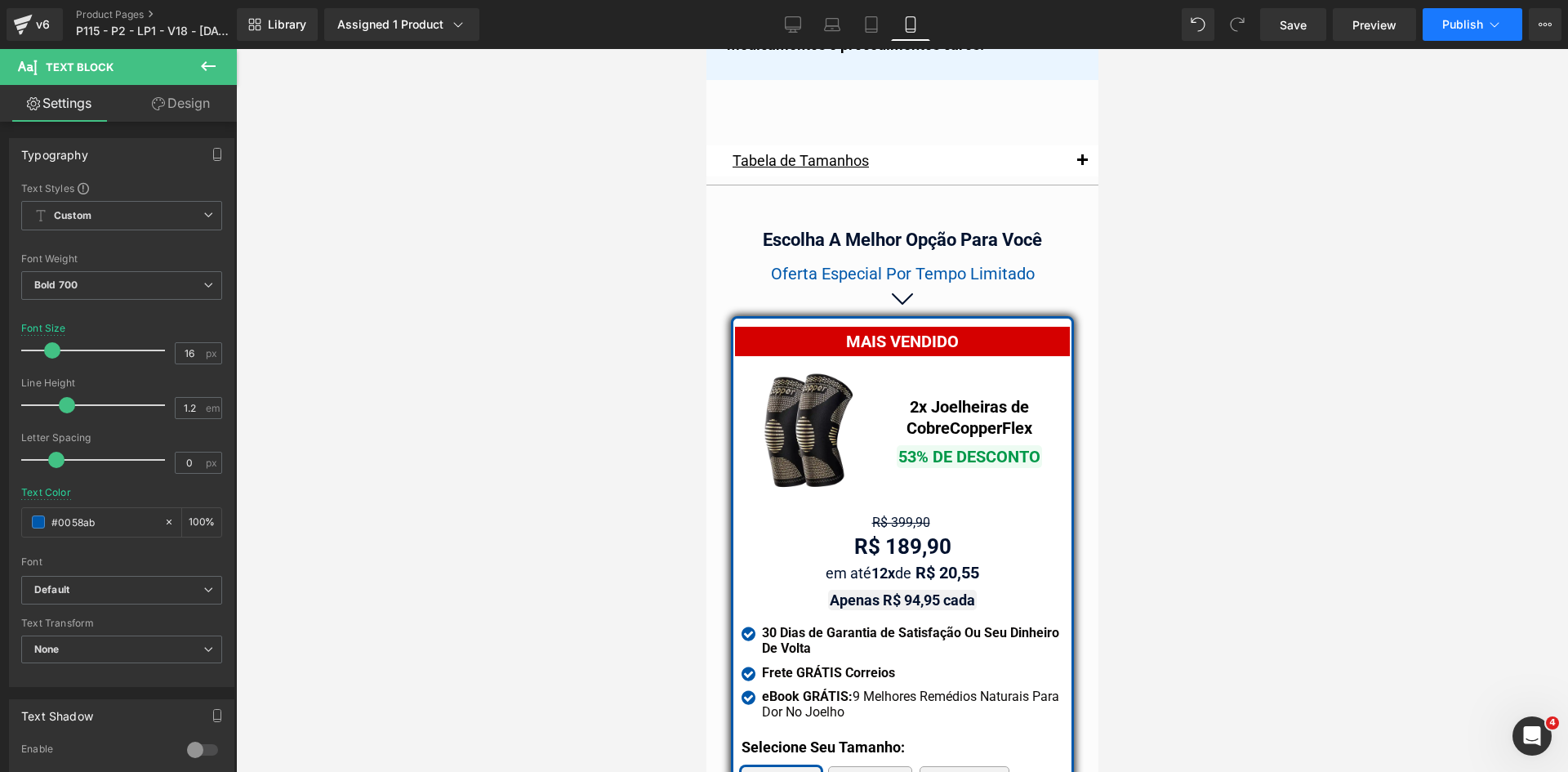
click at [1480, 20] on span "Publish" at bounding box center [1463, 24] width 41 height 13
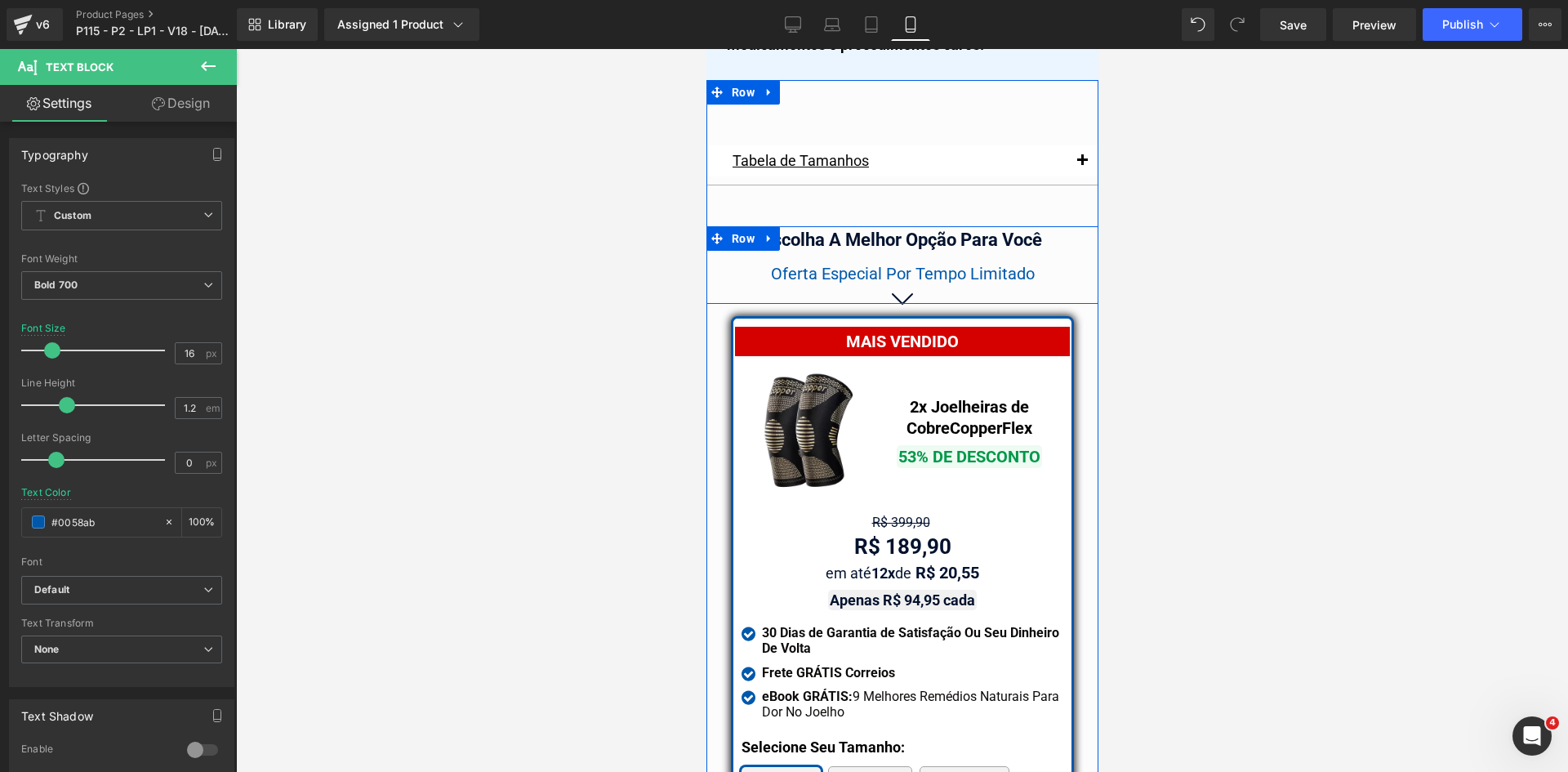
click at [828, 263] on span "Oferta Especial Por Tempo Limitado" at bounding box center [901, 273] width 263 height 19
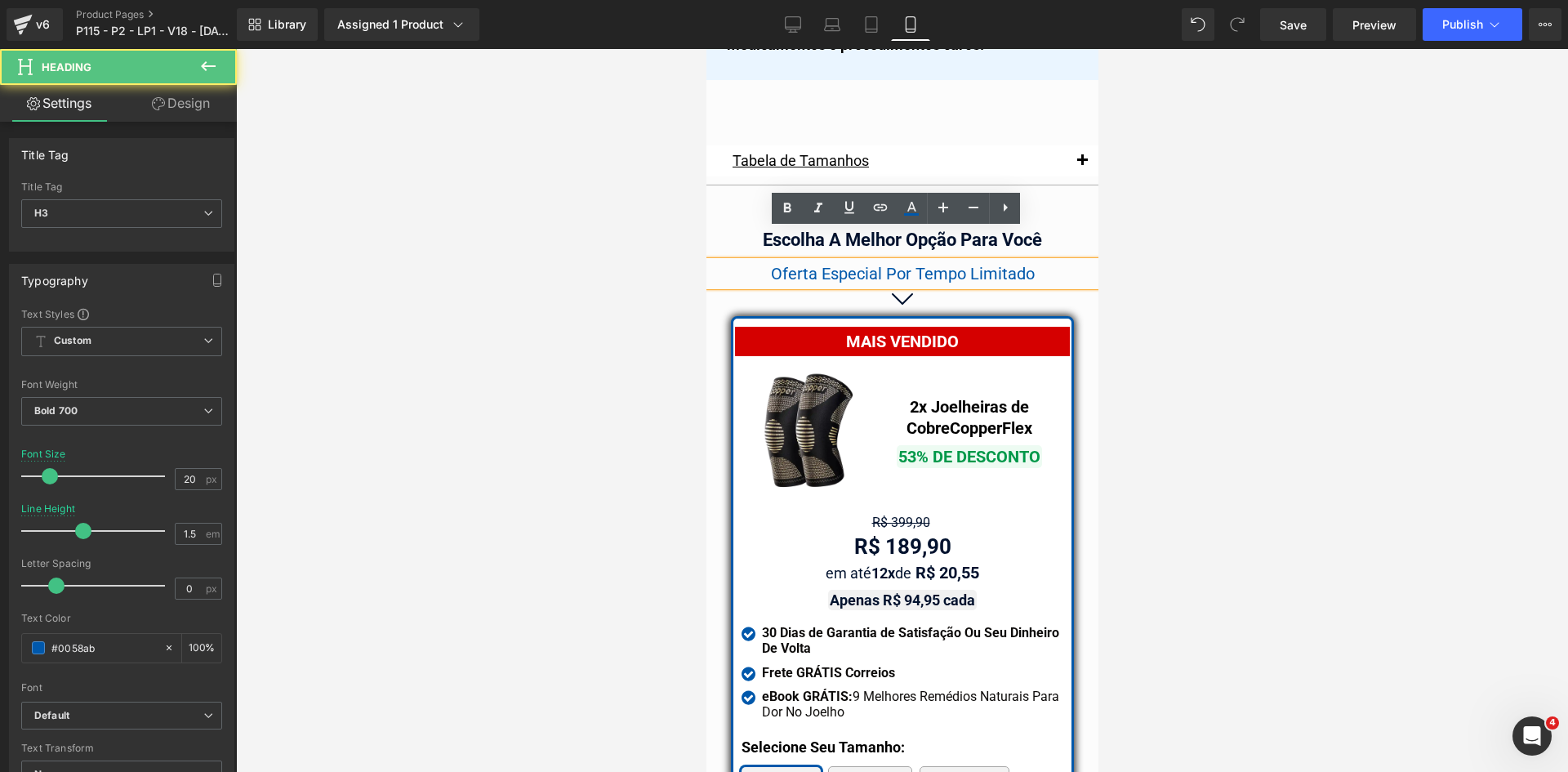
click at [849, 263] on span "Oferta Especial Por Tempo Limitado" at bounding box center [901, 273] width 263 height 19
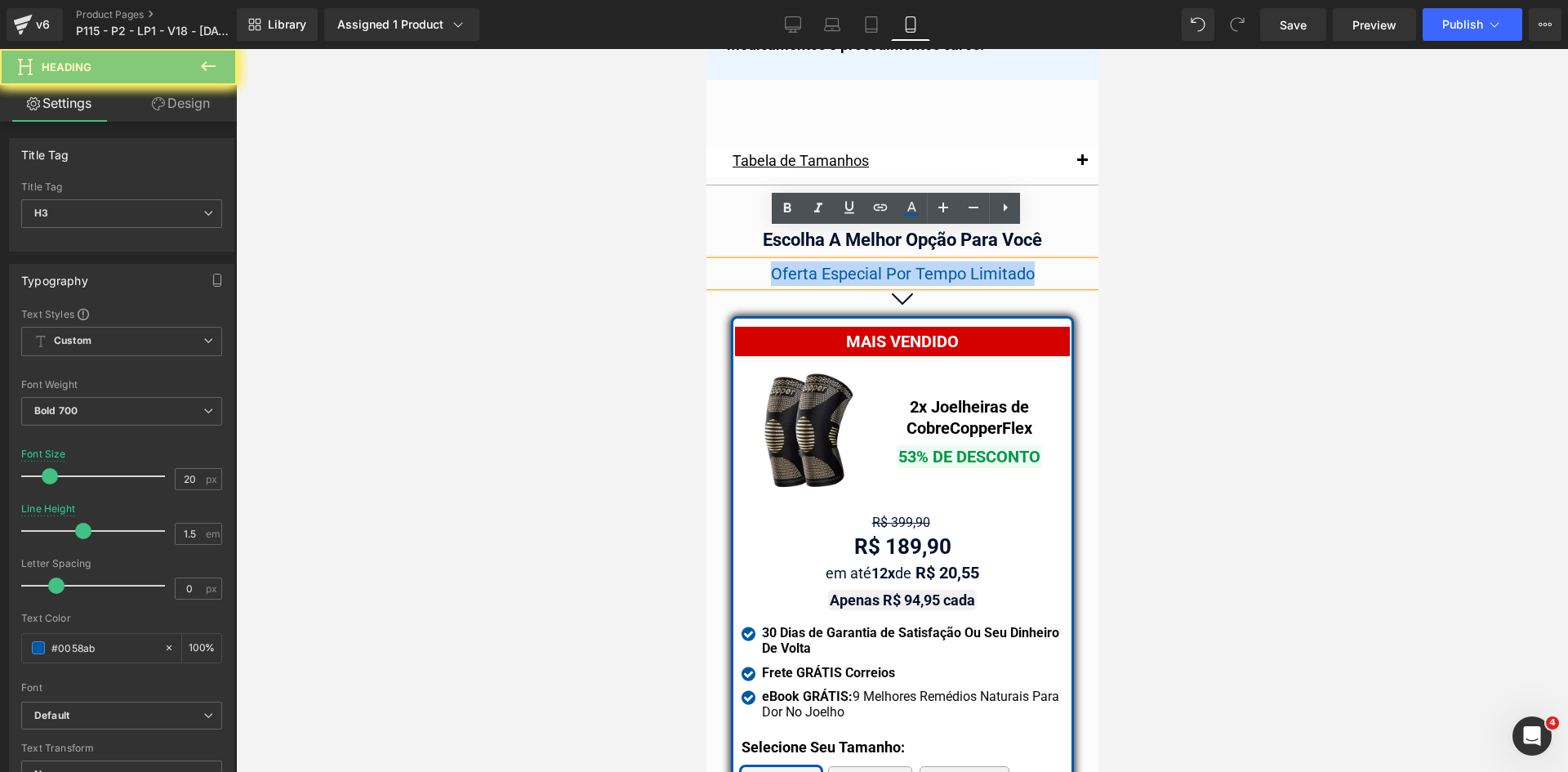
click at [850, 263] on span "Oferta Especial Por Tempo Limitado" at bounding box center [901, 273] width 263 height 19
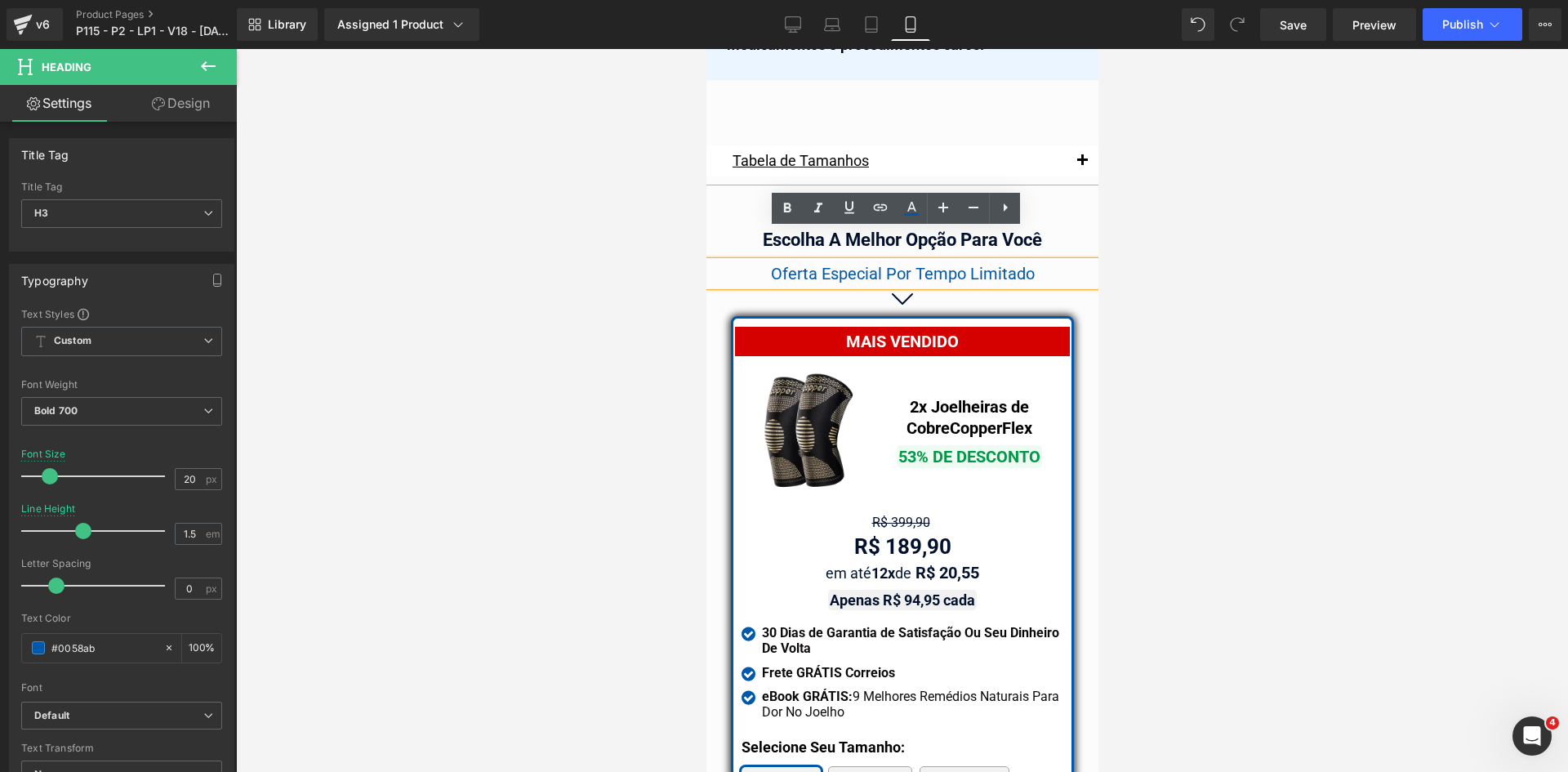
click at [858, 263] on span "Oferta Especial Por Tempo Limitado" at bounding box center [901, 273] width 263 height 19
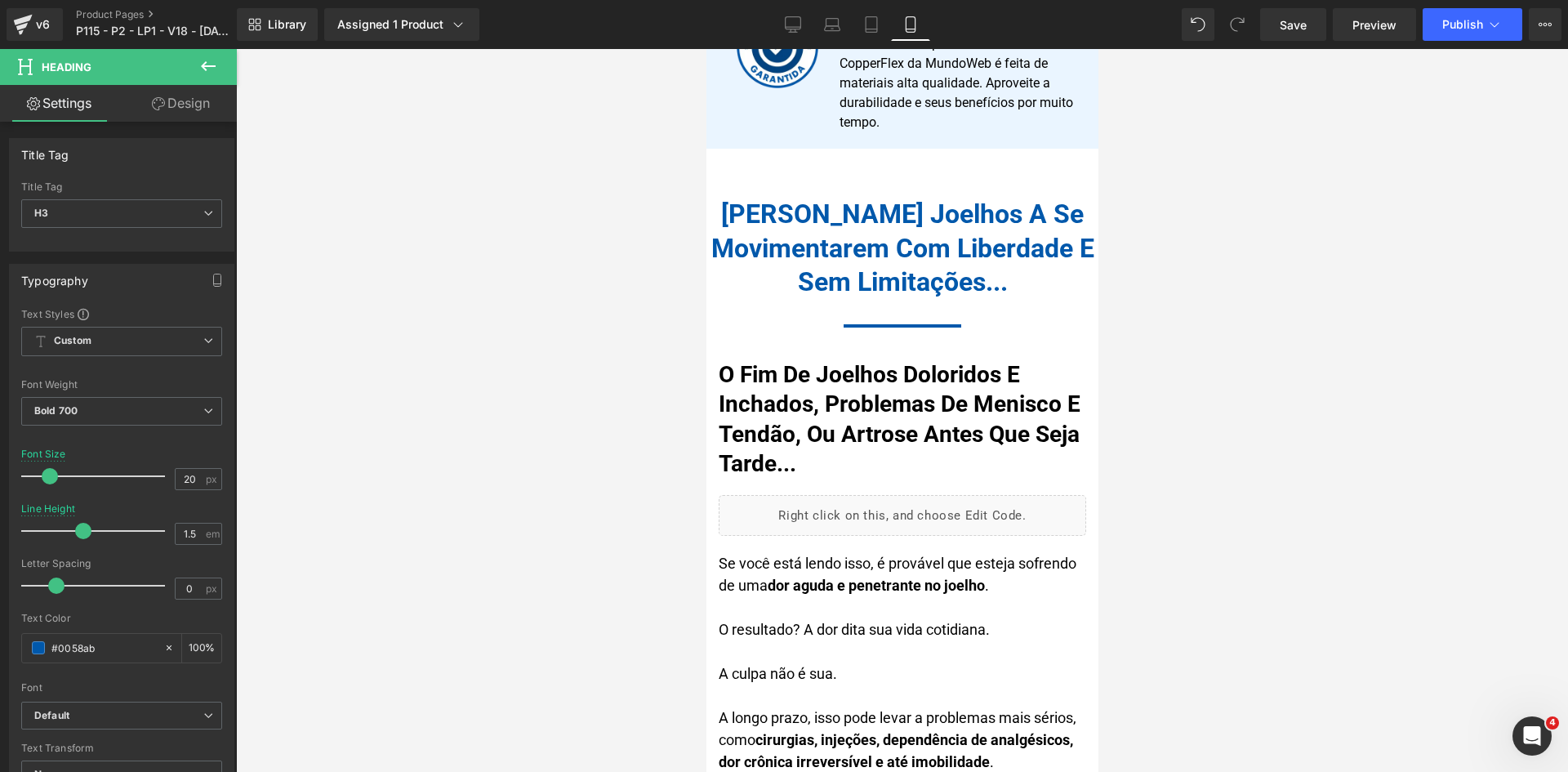
scroll to position [0, 0]
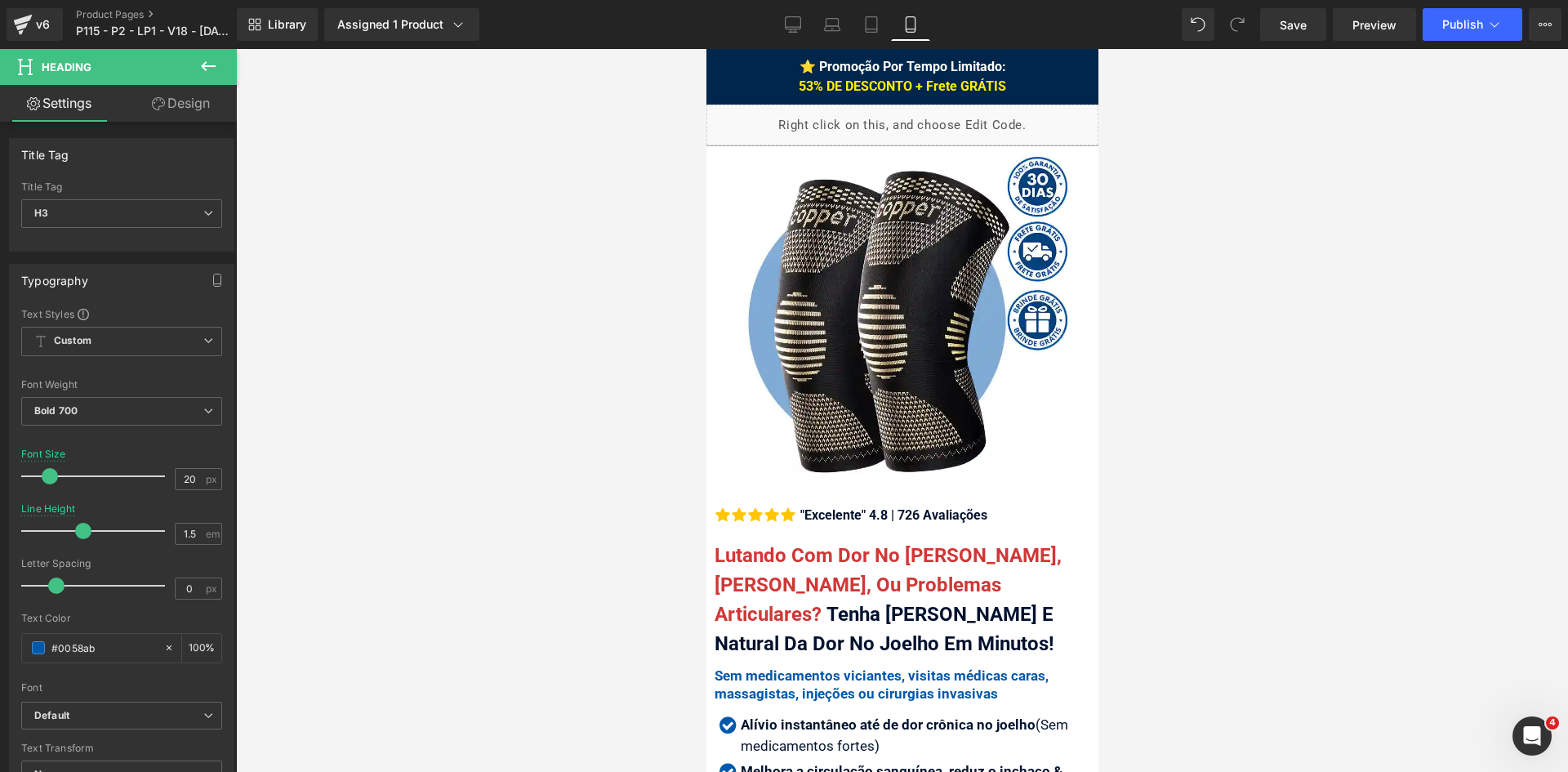
drag, startPoint x: 1089, startPoint y: 587, endPoint x: 1804, endPoint y: 205, distance: 810.6
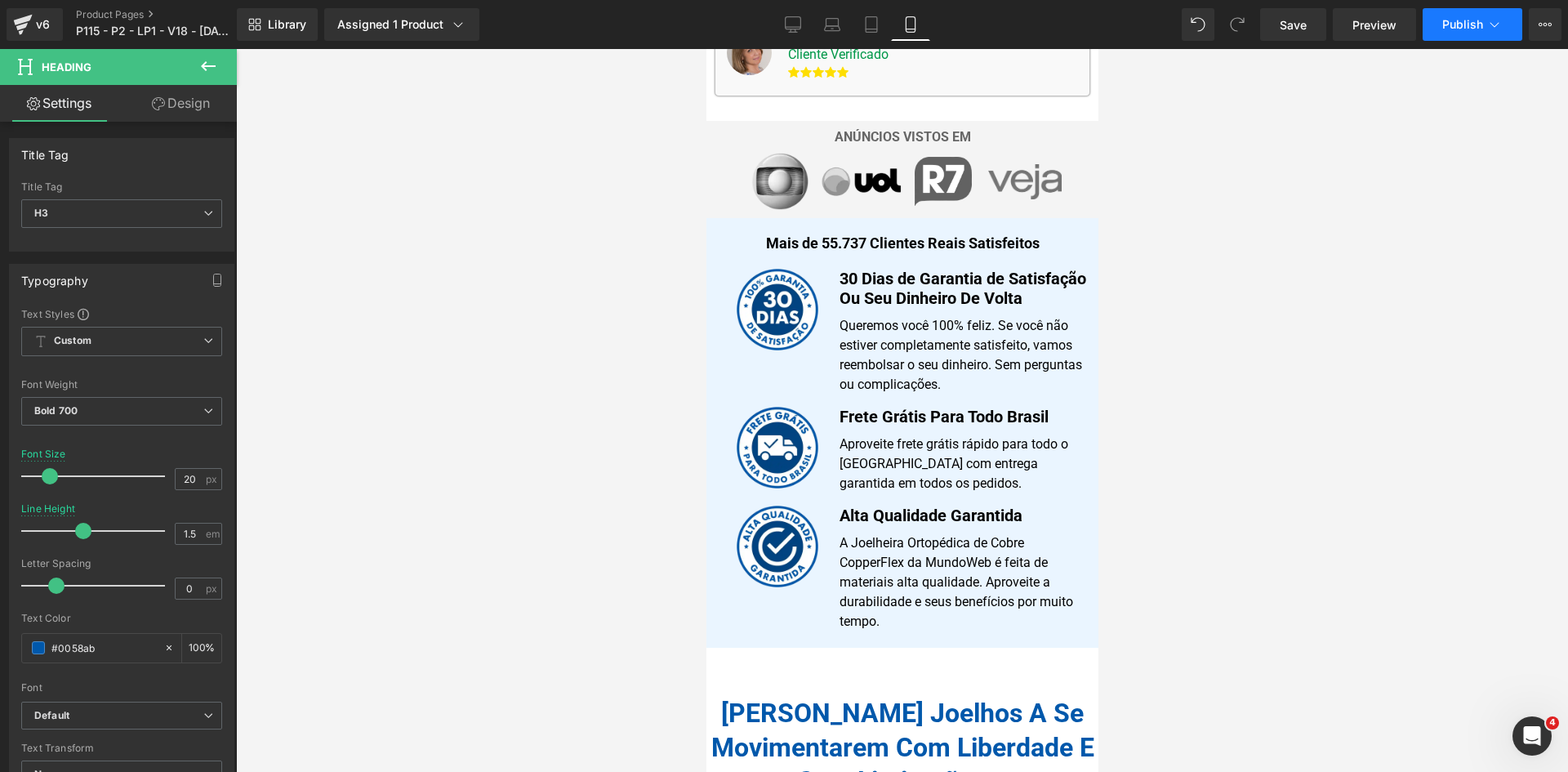
scroll to position [1306, 0]
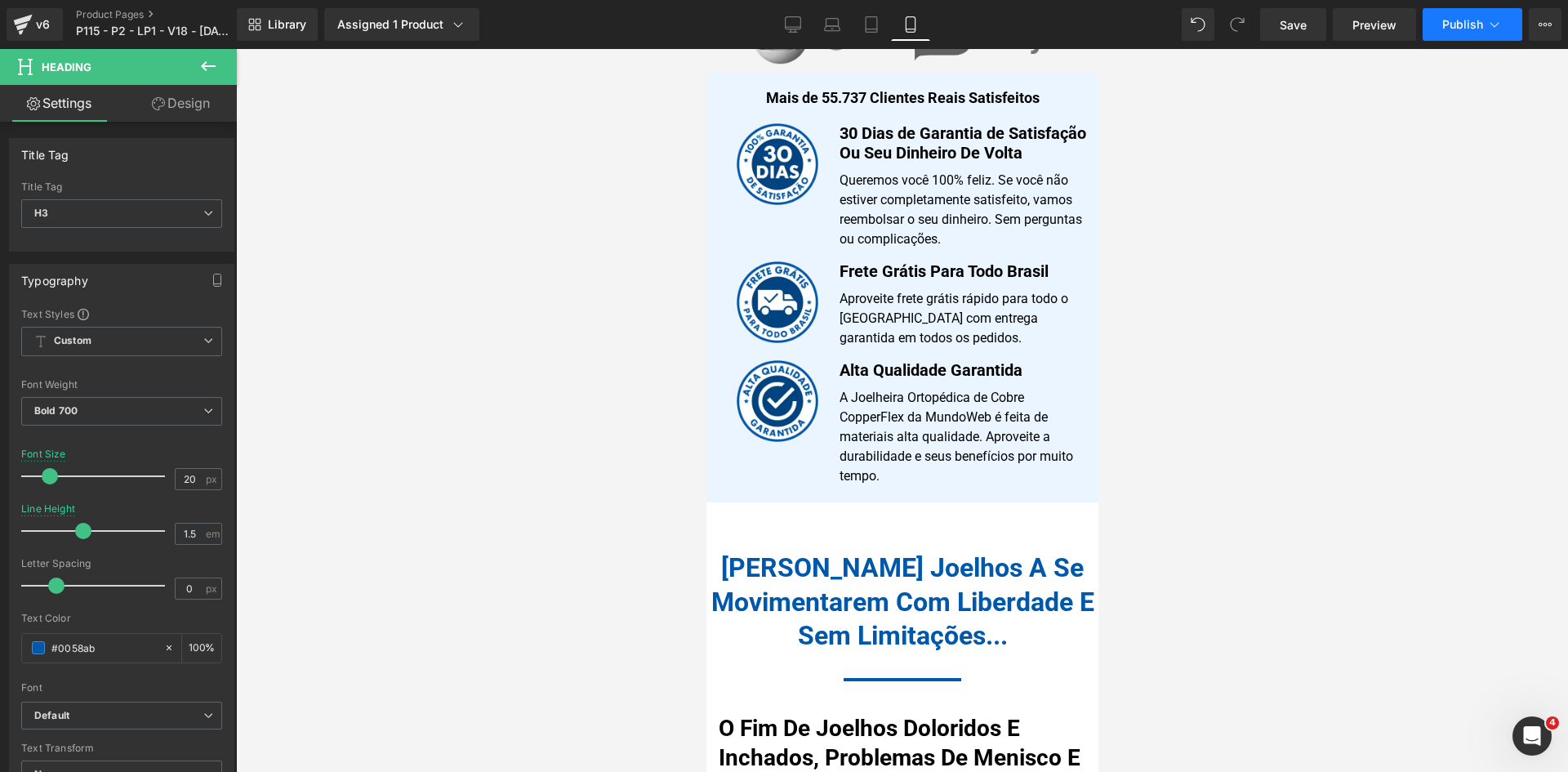
click at [1477, 25] on span "Publish" at bounding box center [1463, 24] width 41 height 13
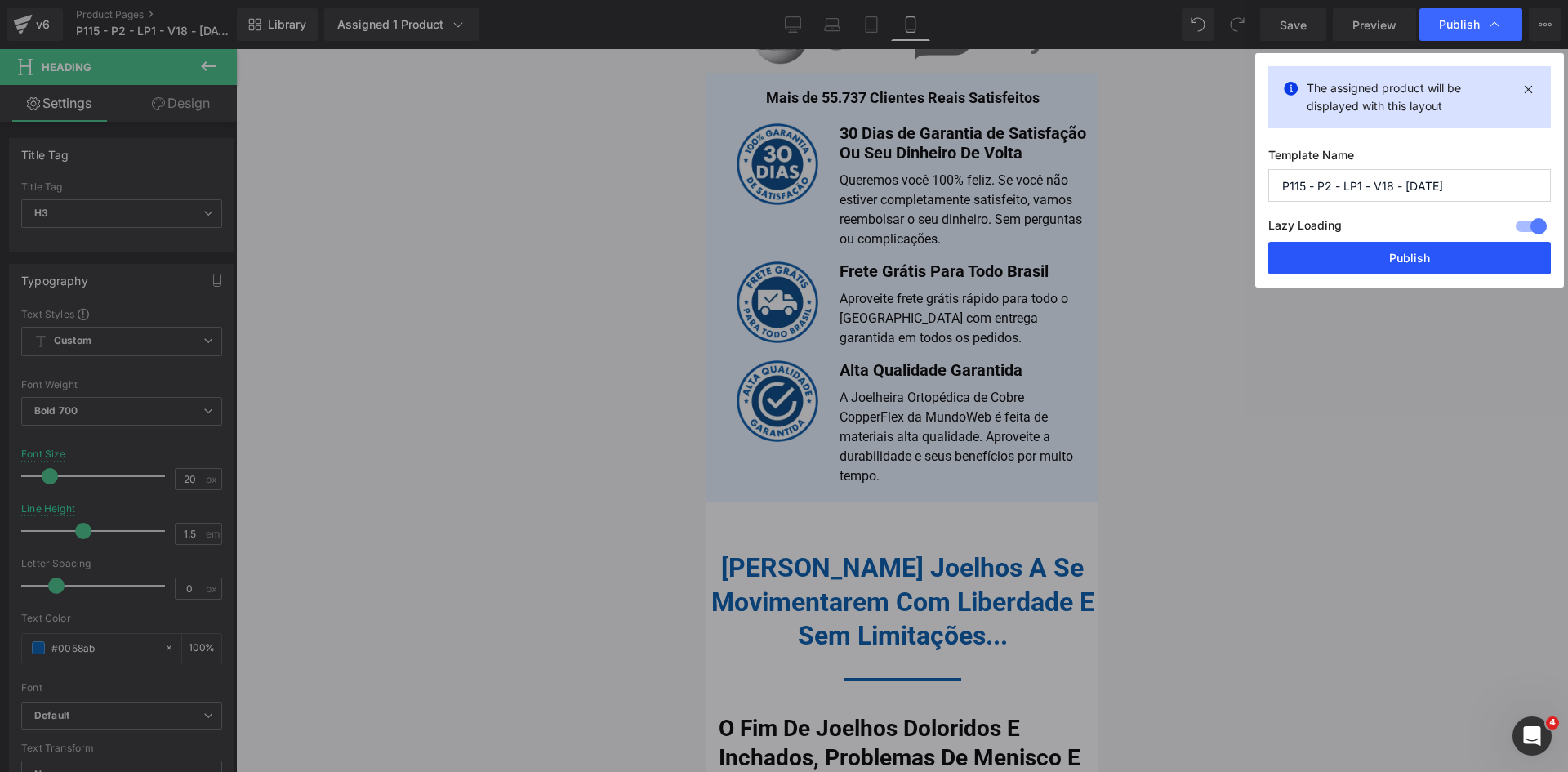
click at [1436, 258] on button "Publish" at bounding box center [1410, 257] width 283 height 32
